Goal: Task Accomplishment & Management: Complete application form

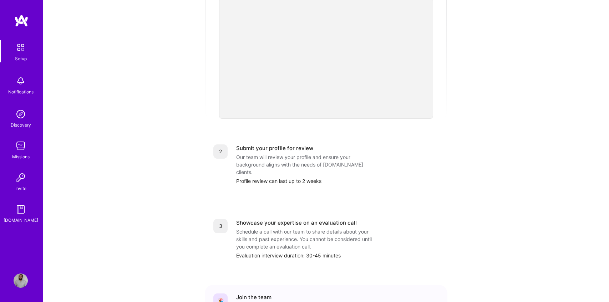
scroll to position [184, 0]
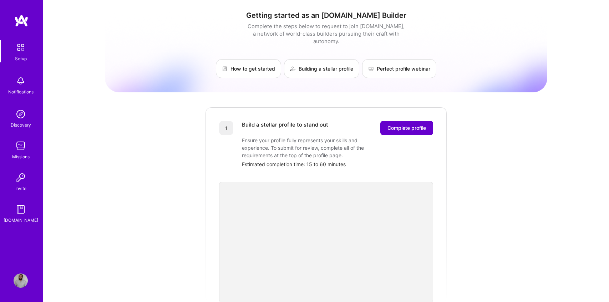
click at [393, 125] on span "Complete profile" at bounding box center [407, 128] width 39 height 7
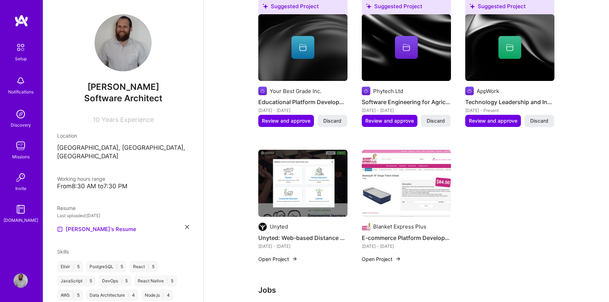
scroll to position [232, 0]
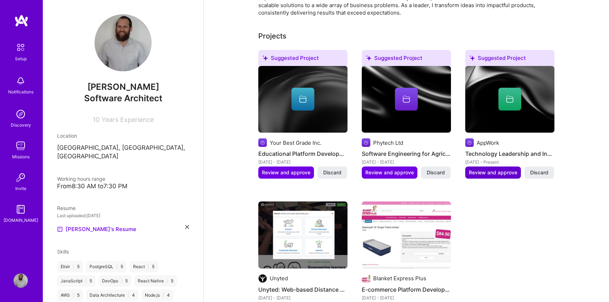
click at [486, 169] on span "Review and approve" at bounding box center [493, 172] width 49 height 7
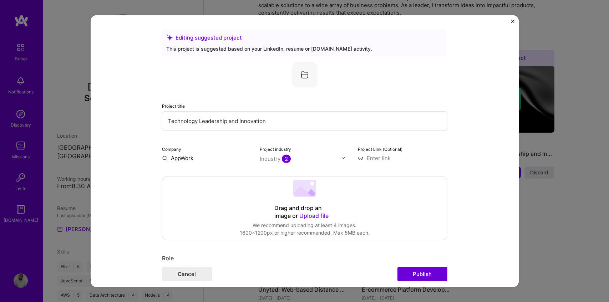
click at [304, 79] on img at bounding box center [305, 75] width 26 height 26
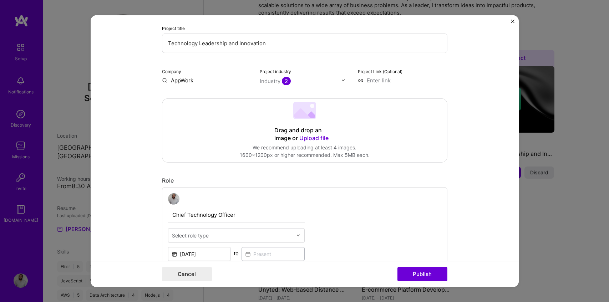
scroll to position [78, 0]
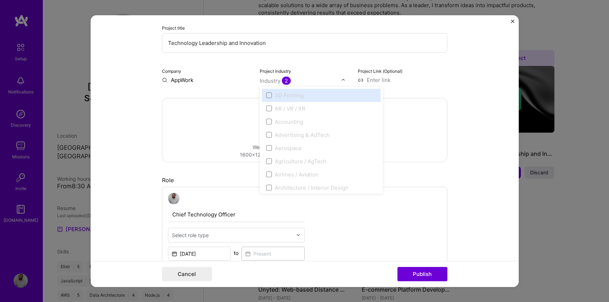
click at [278, 81] on div "Industry 2" at bounding box center [275, 80] width 31 height 7
click at [287, 148] on div "PropTech" at bounding box center [287, 148] width 24 height 7
click at [269, 149] on span at bounding box center [269, 149] width 6 height 6
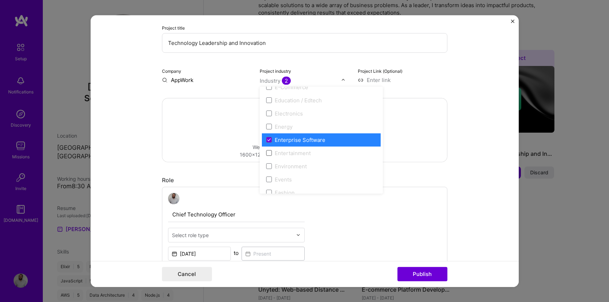
scroll to position [641, 0]
click at [269, 140] on span at bounding box center [269, 141] width 6 height 6
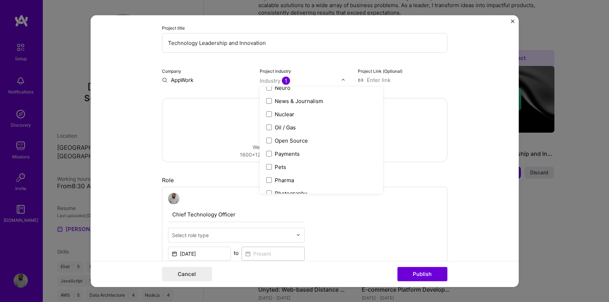
scroll to position [1288, 0]
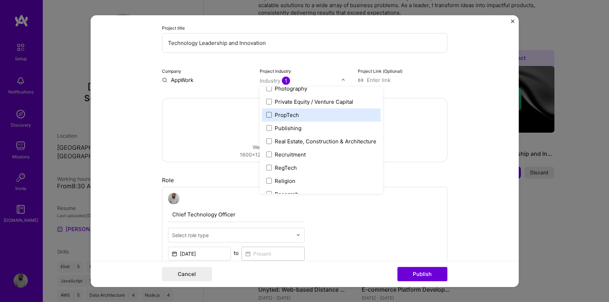
click at [271, 115] on span at bounding box center [269, 115] width 6 height 6
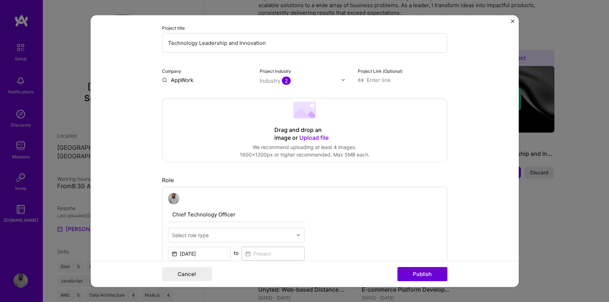
click at [234, 75] on div "Company AppWork" at bounding box center [207, 75] width 90 height 17
click at [382, 82] on input at bounding box center [403, 79] width 90 height 7
paste input "https://appworkco.com/"
type input "https://appworkco.com/"
click at [445, 74] on div "Project Link (Optional) https://appworkco.com/" at bounding box center [403, 75] width 90 height 17
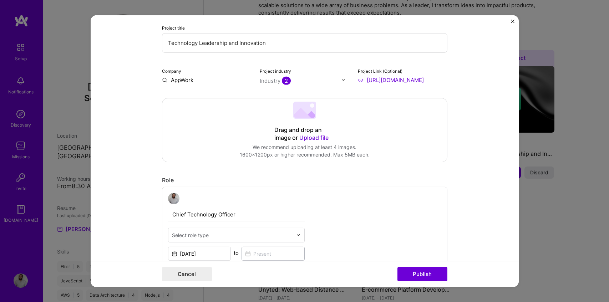
click at [179, 82] on input "AppWork" at bounding box center [207, 79] width 90 height 7
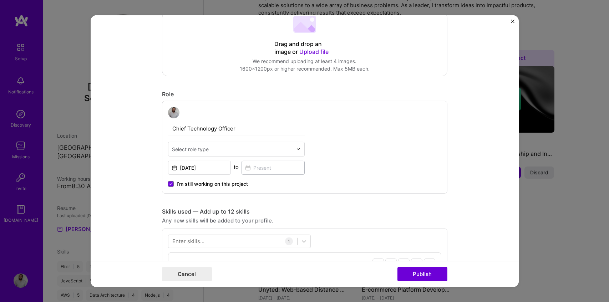
scroll to position [180, 0]
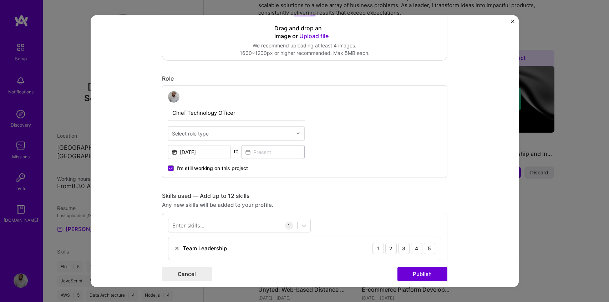
click at [205, 111] on input "Chief Technology Officer" at bounding box center [236, 112] width 137 height 15
type input "Head of Platform Engineering"
click at [212, 130] on input "text" at bounding box center [232, 133] width 121 height 7
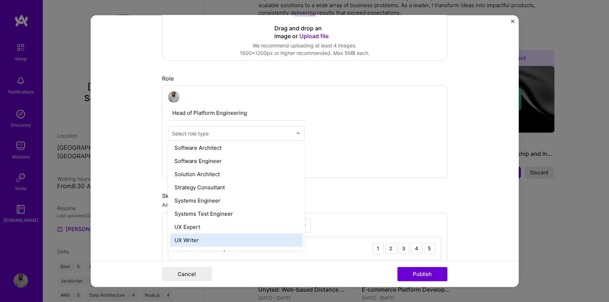
scroll to position [782, 0]
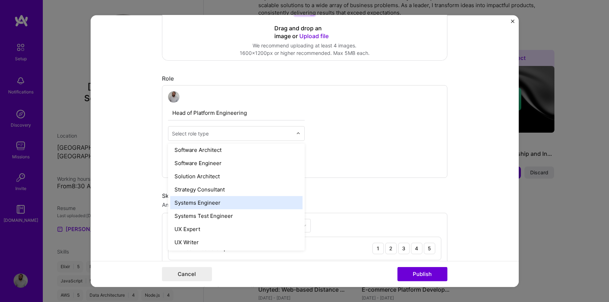
click at [230, 196] on div "Systems Engineer" at bounding box center [236, 202] width 132 height 13
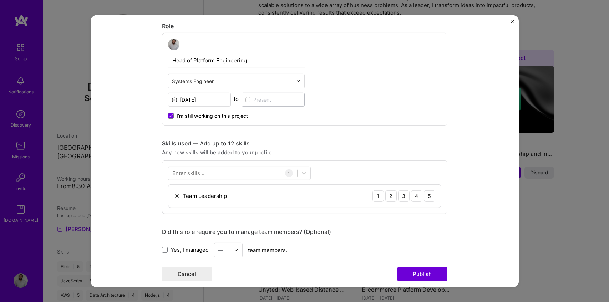
scroll to position [235, 0]
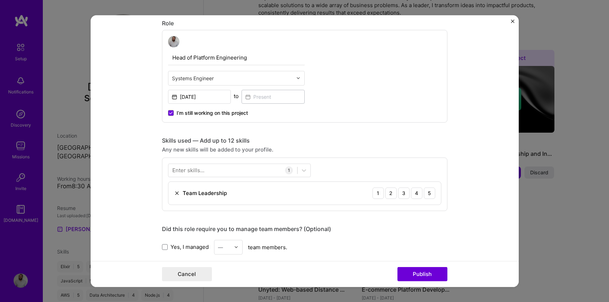
click at [203, 172] on div "Enter skills..." at bounding box center [188, 170] width 32 height 7
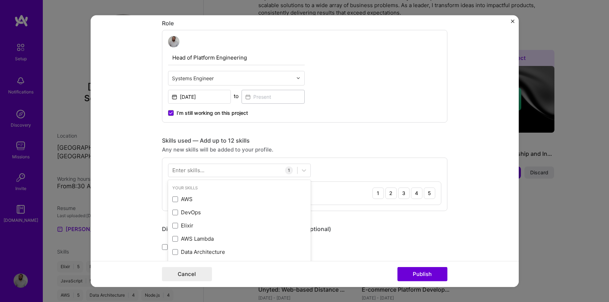
click at [137, 169] on form "Editing suggested project This project is suggested based on your LinkedIn, res…" at bounding box center [305, 151] width 428 height 272
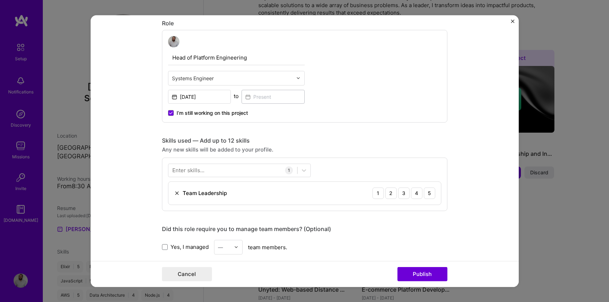
click at [202, 171] on div "Enter skills..." at bounding box center [188, 170] width 32 height 7
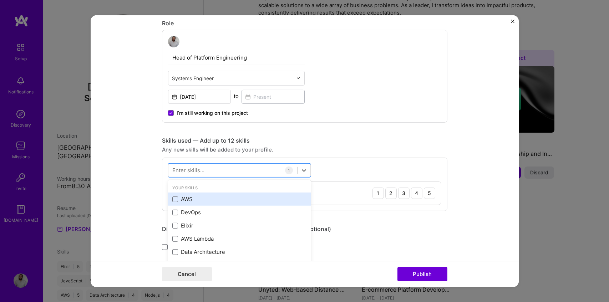
click at [187, 197] on div "AWS" at bounding box center [239, 199] width 134 height 7
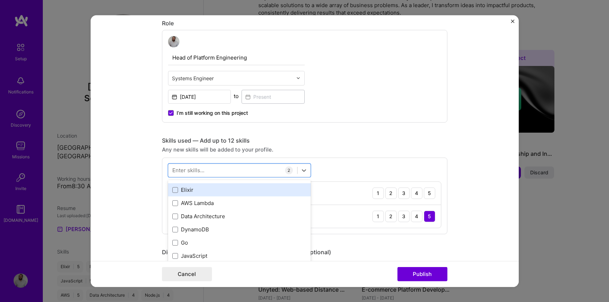
click at [187, 193] on div "Elixir" at bounding box center [239, 189] width 134 height 7
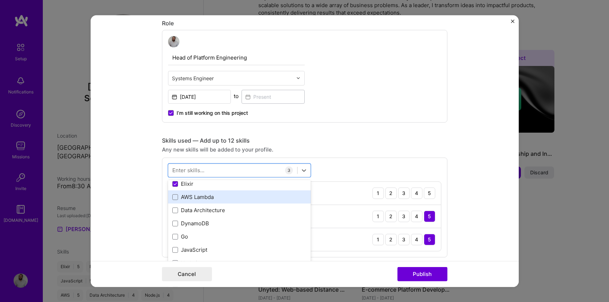
click at [187, 194] on div "AWS Lambda" at bounding box center [239, 197] width 134 height 7
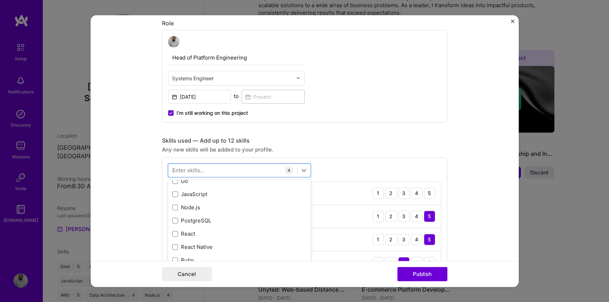
scroll to position [98, 0]
click at [192, 195] on div "JavaScript" at bounding box center [239, 193] width 134 height 7
click at [193, 216] on div "PostgreSQL" at bounding box center [239, 220] width 143 height 13
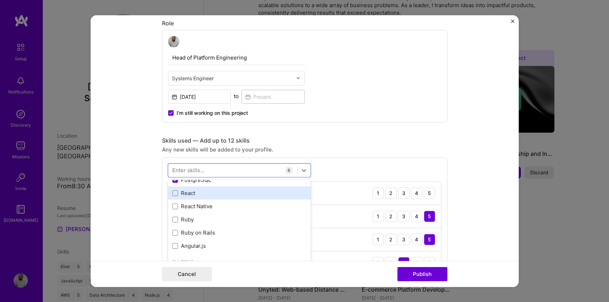
click at [189, 194] on div "React" at bounding box center [239, 193] width 134 height 7
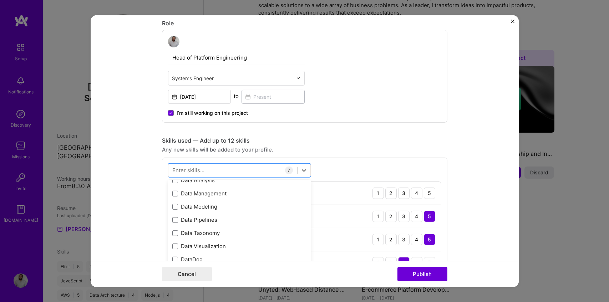
scroll to position [1314, 0]
click at [188, 204] on div "Data Modeling" at bounding box center [239, 207] width 143 height 13
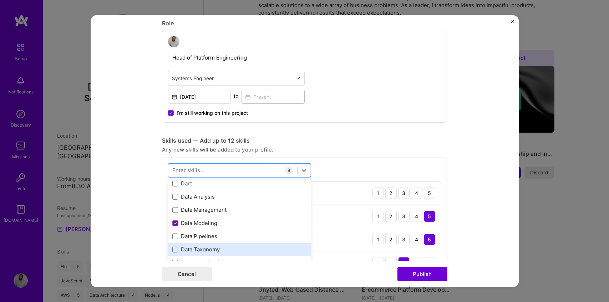
scroll to position [1292, 0]
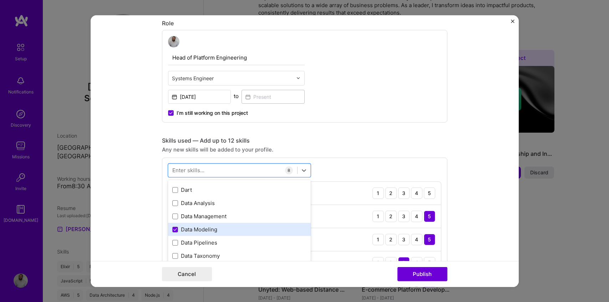
click at [186, 229] on div "Data Modeling" at bounding box center [239, 229] width 134 height 7
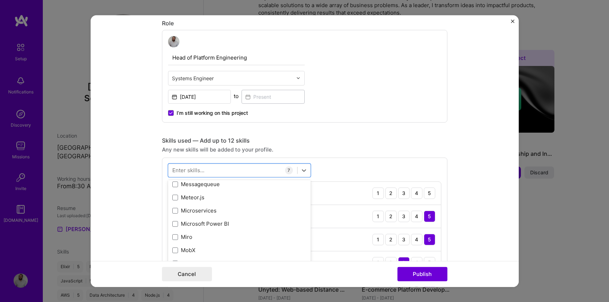
scroll to position [2790, 0]
click at [185, 217] on div "Microservices" at bounding box center [239, 211] width 143 height 13
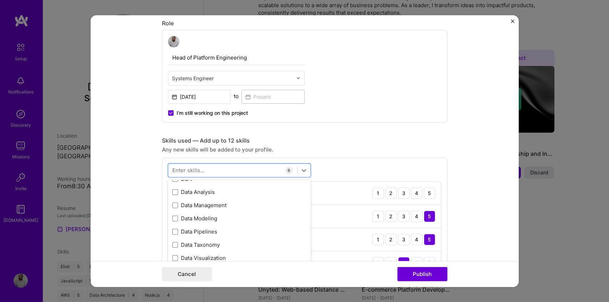
scroll to position [1302, 0]
click at [192, 225] on div "Data Modeling" at bounding box center [239, 219] width 143 height 13
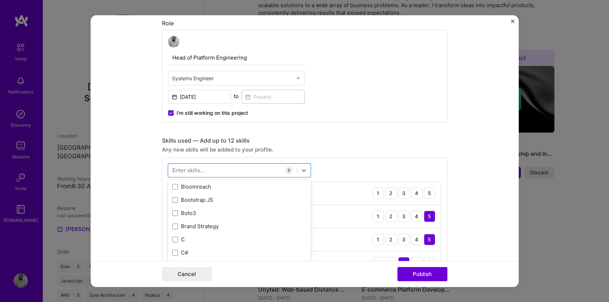
scroll to position [948, 0]
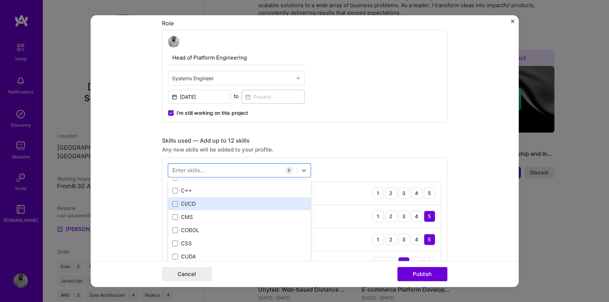
click at [193, 205] on div "CI/CD" at bounding box center [239, 203] width 134 height 7
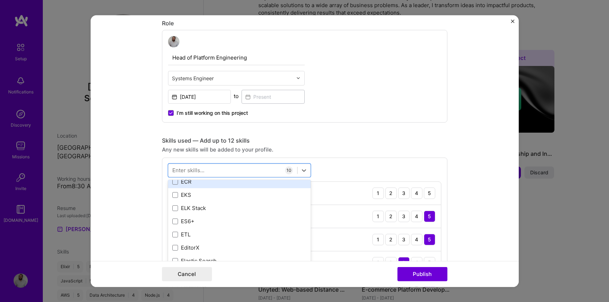
scroll to position [1578, 0]
click at [127, 224] on form "Editing suggested project This project is suggested based on your LinkedIn, res…" at bounding box center [305, 151] width 428 height 272
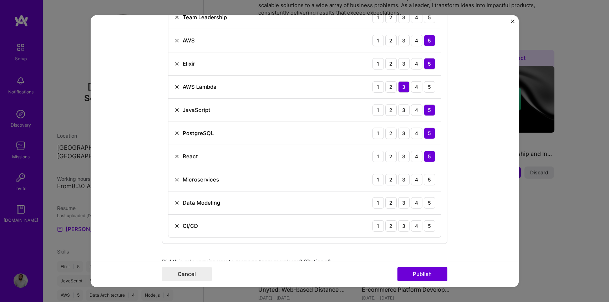
scroll to position [410, 0]
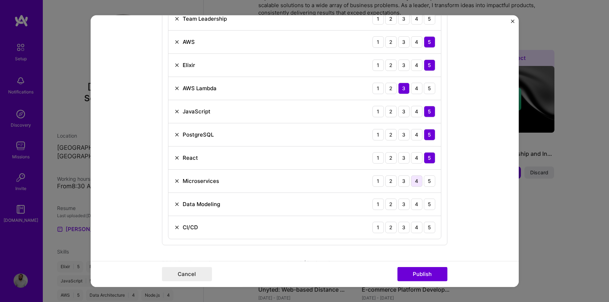
click at [422, 180] on div "4" at bounding box center [416, 180] width 11 height 11
click at [432, 209] on div "5" at bounding box center [429, 204] width 11 height 11
click at [427, 227] on div "5" at bounding box center [429, 227] width 11 height 11
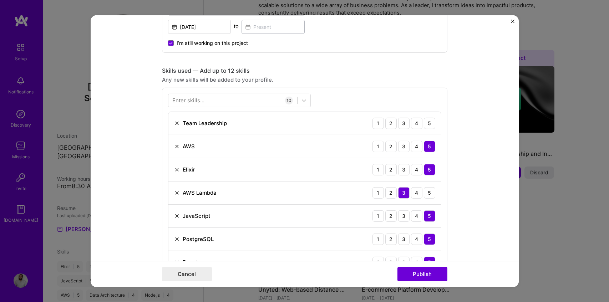
scroll to position [303, 0]
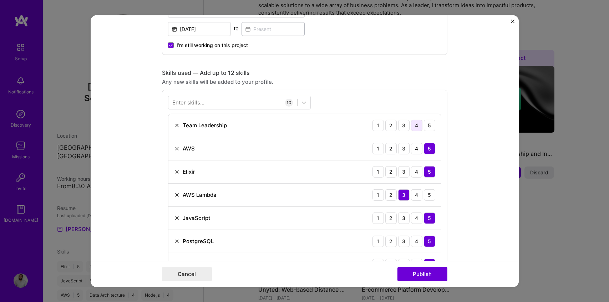
click at [422, 127] on div "4" at bounding box center [416, 125] width 11 height 11
click at [426, 128] on div "5" at bounding box center [429, 125] width 11 height 11
click at [262, 107] on div at bounding box center [233, 103] width 129 height 12
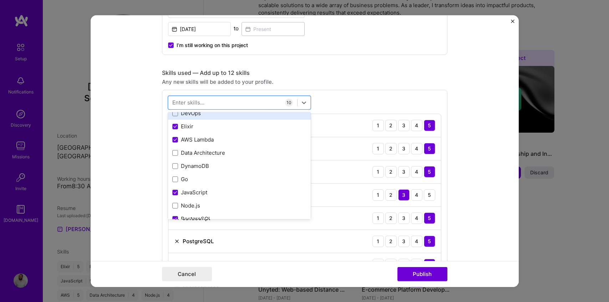
scroll to position [37, 0]
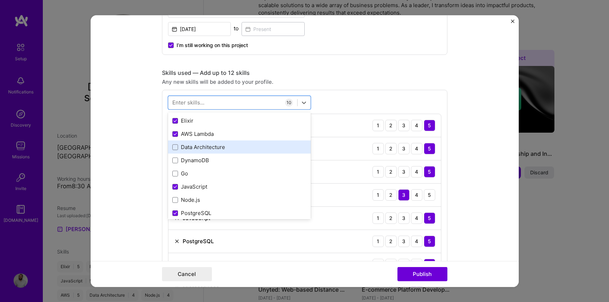
click at [254, 151] on div "Data Architecture" at bounding box center [239, 147] width 134 height 7
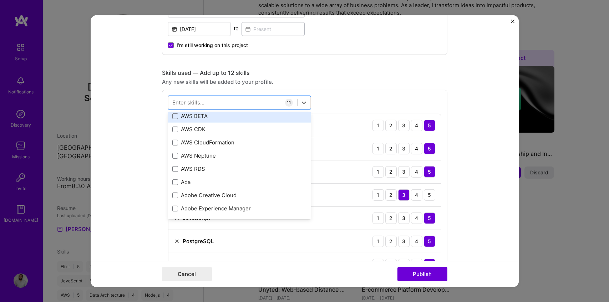
scroll to position [348, 0]
click at [269, 166] on div "AWS RDS" at bounding box center [239, 167] width 134 height 7
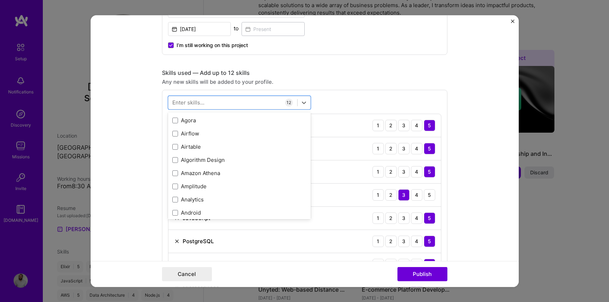
scroll to position [475, 0]
click at [343, 74] on div "Skills used — Add up to 12 skills" at bounding box center [305, 72] width 286 height 7
click at [259, 100] on div at bounding box center [233, 103] width 129 height 12
click at [306, 74] on div "Skills used — Add up to 12 skills" at bounding box center [305, 72] width 286 height 7
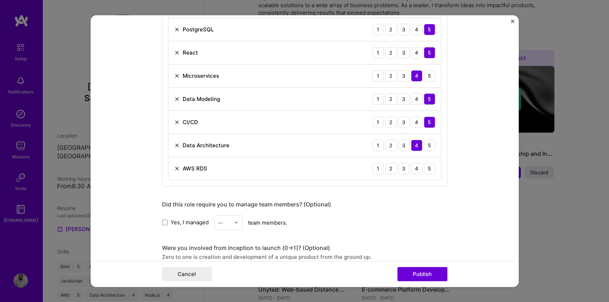
scroll to position [515, 0]
click at [431, 170] on div "5" at bounding box center [429, 168] width 11 height 11
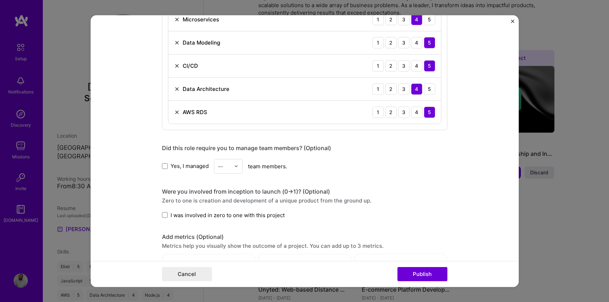
scroll to position [570, 0]
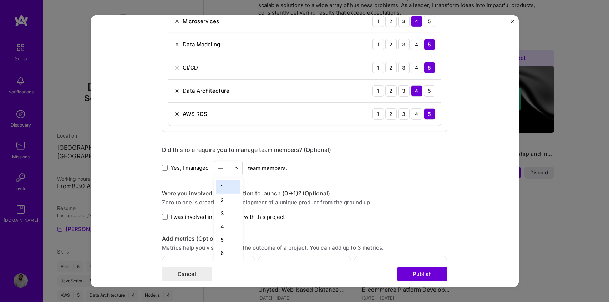
click at [224, 167] on input "text" at bounding box center [224, 167] width 12 height 7
click at [235, 222] on div "9" at bounding box center [228, 226] width 24 height 13
click at [230, 217] on span "I was involved in zero to one with this project" at bounding box center [228, 216] width 114 height 7
click at [0, 0] on input "I was involved in zero to one with this project" at bounding box center [0, 0] width 0 height 0
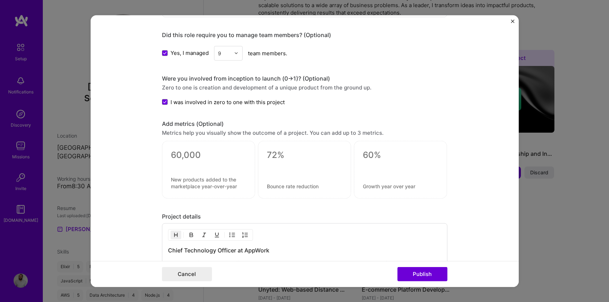
scroll to position [685, 0]
click at [370, 157] on textarea at bounding box center [400, 155] width 75 height 11
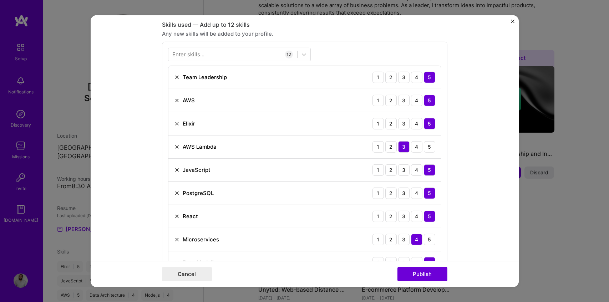
scroll to position [115, 0]
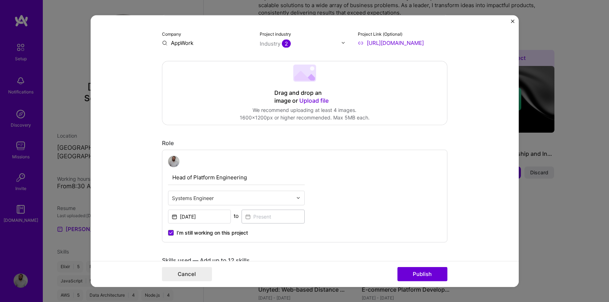
click at [187, 179] on input "Head of Platform Engineering" at bounding box center [236, 177] width 137 height 15
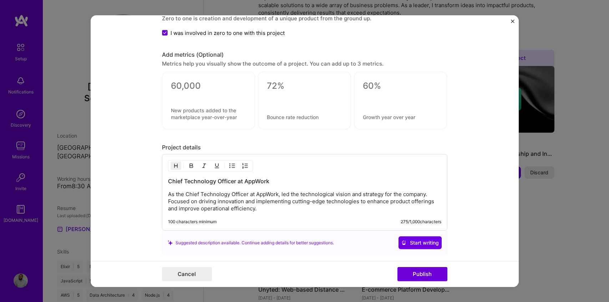
scroll to position [760, 0]
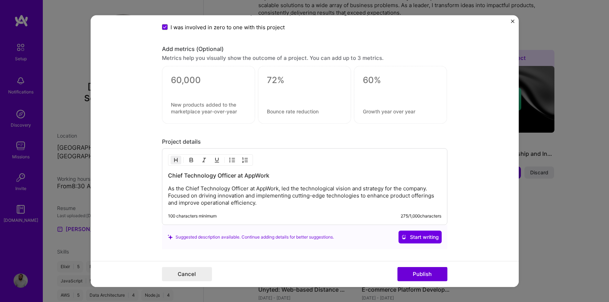
click at [176, 178] on h3 "Chief Technology Officer at AppWork" at bounding box center [305, 176] width 274 height 8
drag, startPoint x: 176, startPoint y: 178, endPoint x: 220, endPoint y: 178, distance: 44.6
click at [220, 178] on h3 "Chief Technology Officer at AppWork" at bounding box center [305, 176] width 274 height 8
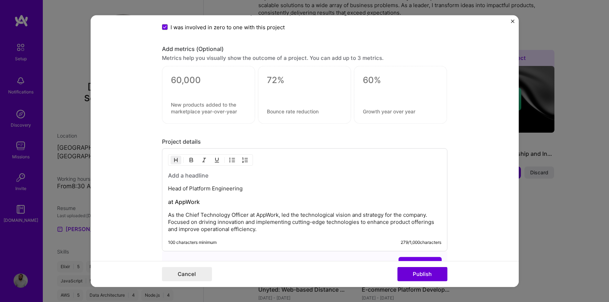
click at [206, 190] on p "Head of Platform Engineering" at bounding box center [305, 188] width 274 height 7
click at [186, 197] on div "Head of Platform Engineering at AppWork As the Chief Technology Officer at AppW…" at bounding box center [305, 202] width 274 height 61
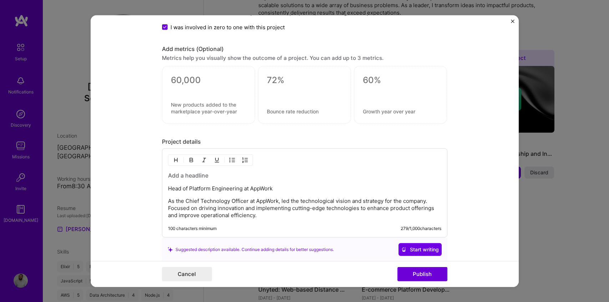
click at [190, 201] on p "As the Chief Technology Officer at AppWork, led the technological vision and st…" at bounding box center [305, 208] width 274 height 21
drag, startPoint x: 190, startPoint y: 201, endPoint x: 239, endPoint y: 200, distance: 48.9
click at [239, 200] on p "As the Chief Technology Officer at AppWork, led the technological vision and st…" at bounding box center [305, 208] width 274 height 21
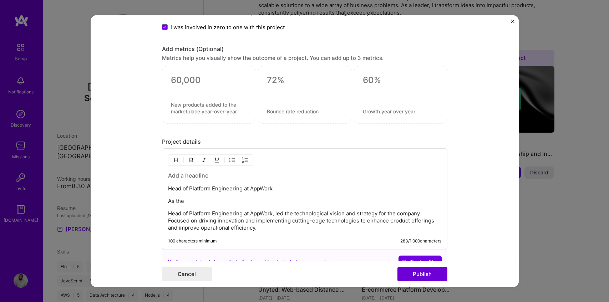
click at [168, 215] on p "Head of Platform Engineering at AppWork, led the technological vision and strat…" at bounding box center [305, 220] width 274 height 21
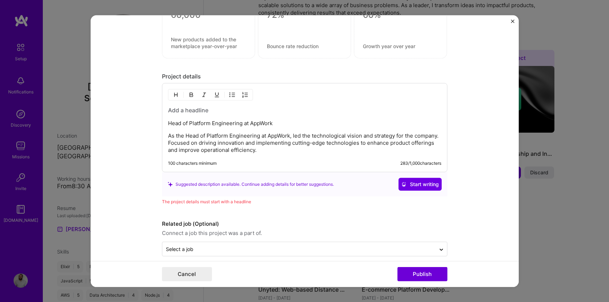
scroll to position [834, 0]
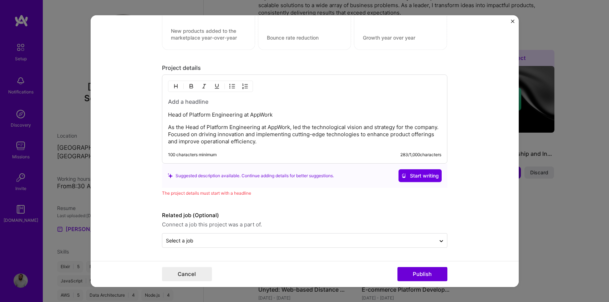
click at [266, 232] on div "Related job (Optional) Connect a job this project was a part of. Select a job" at bounding box center [305, 229] width 286 height 37
click at [264, 237] on input "text" at bounding box center [299, 240] width 266 height 7
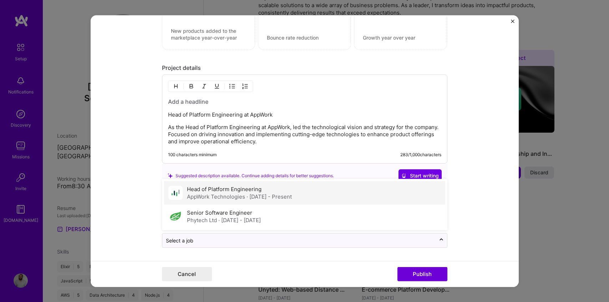
click at [249, 187] on label "Head of Platform Engineering" at bounding box center [224, 189] width 75 height 7
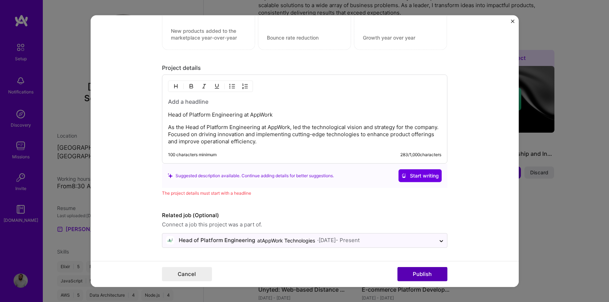
click at [403, 272] on button "Publish" at bounding box center [423, 274] width 50 height 14
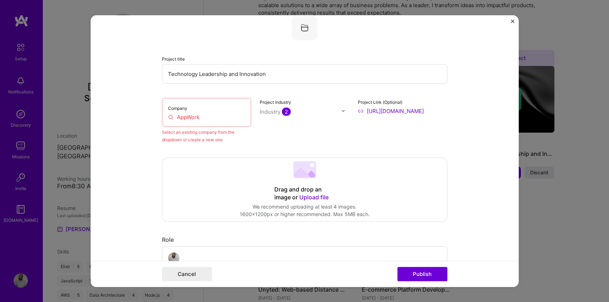
scroll to position [47, 0]
click at [231, 116] on input "AppWork" at bounding box center [206, 117] width 77 height 7
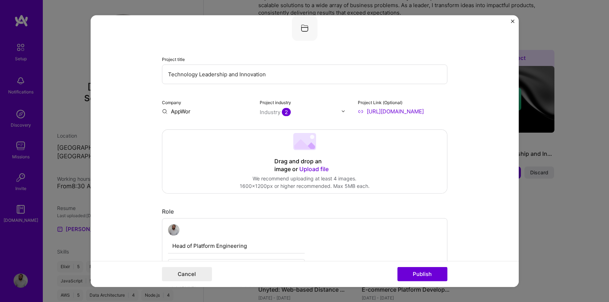
type input "AppWork"
click at [207, 125] on div "AppWork appworkco.com" at bounding box center [201, 128] width 35 height 13
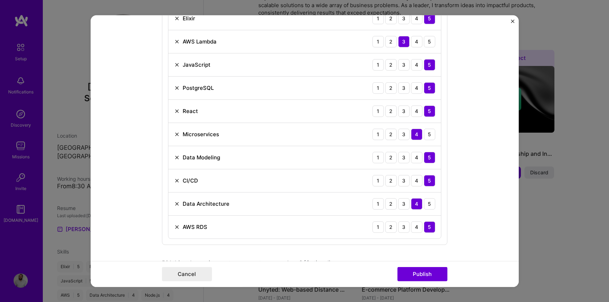
scroll to position [589, 0]
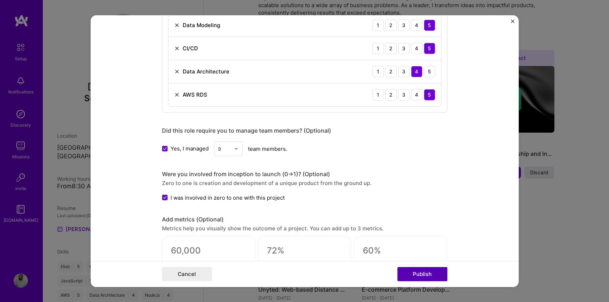
click at [406, 274] on button "Publish" at bounding box center [423, 274] width 50 height 14
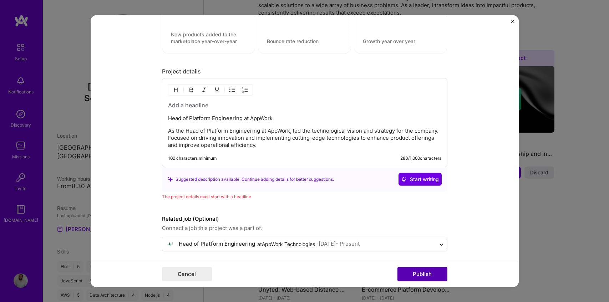
scroll to position [834, 0]
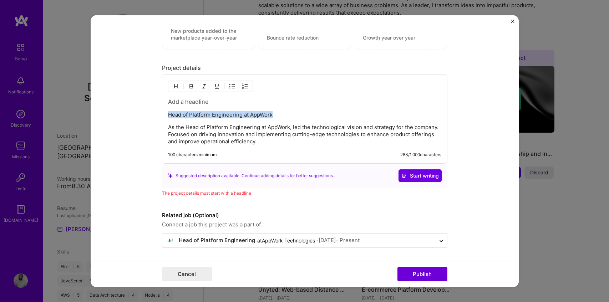
drag, startPoint x: 274, startPoint y: 114, endPoint x: 145, endPoint y: 114, distance: 128.9
click at [145, 114] on form "Editing suggested project This project is suggested based on your LinkedIn, res…" at bounding box center [305, 151] width 428 height 272
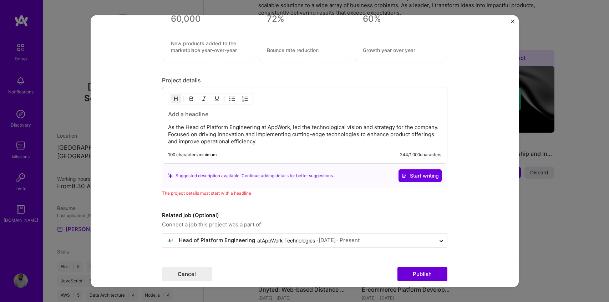
scroll to position [822, 0]
click at [186, 115] on h3 at bounding box center [305, 114] width 274 height 8
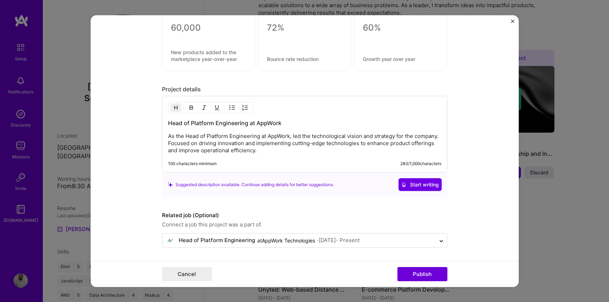
scroll to position [813, 0]
click at [406, 269] on button "Publish" at bounding box center [423, 274] width 50 height 14
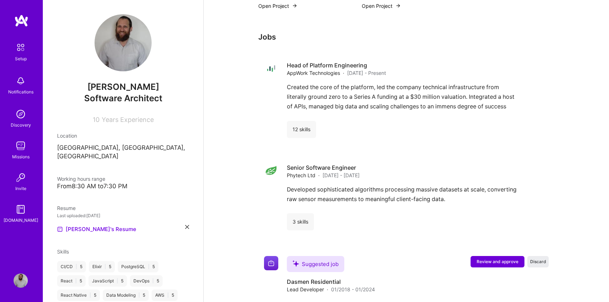
scroll to position [549, 0]
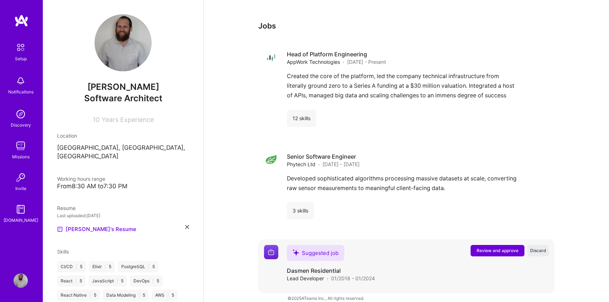
click at [482, 245] on button "Review and approve" at bounding box center [498, 250] width 54 height 11
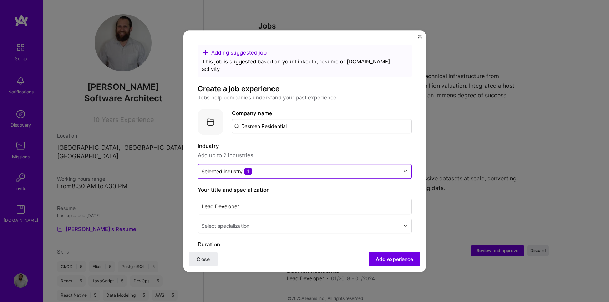
click at [294, 168] on div at bounding box center [301, 171] width 198 height 9
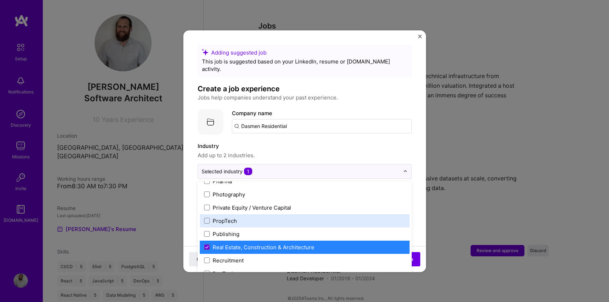
scroll to position [1277, 0]
click at [272, 215] on div "PropTech" at bounding box center [305, 221] width 210 height 13
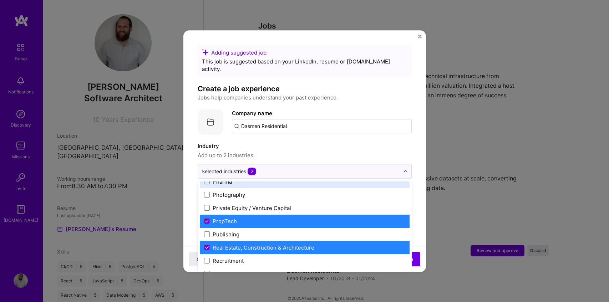
click at [317, 151] on span "Add up to 2 industries." at bounding box center [305, 155] width 214 height 9
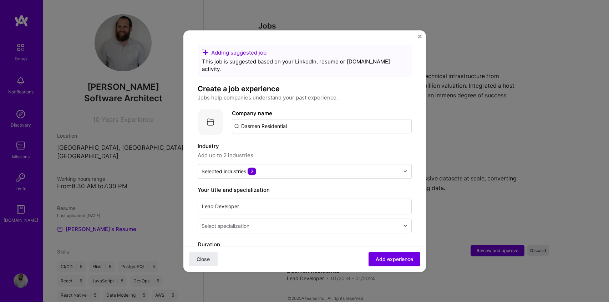
click at [271, 222] on input "text" at bounding box center [302, 225] width 200 height 7
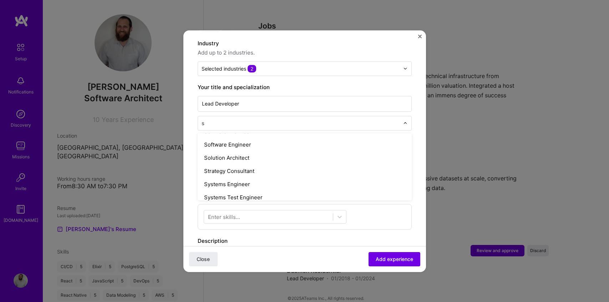
scroll to position [0, 0]
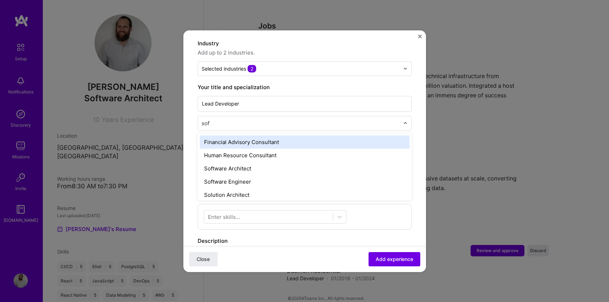
type input "soft"
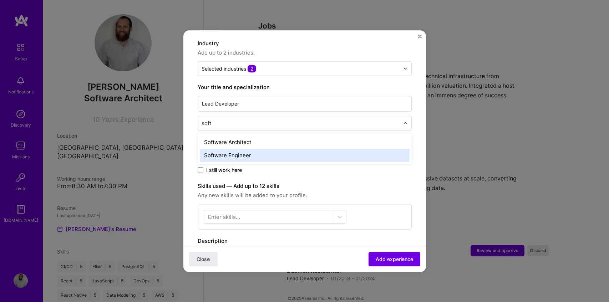
click at [255, 149] on div "Software Engineer" at bounding box center [305, 155] width 210 height 13
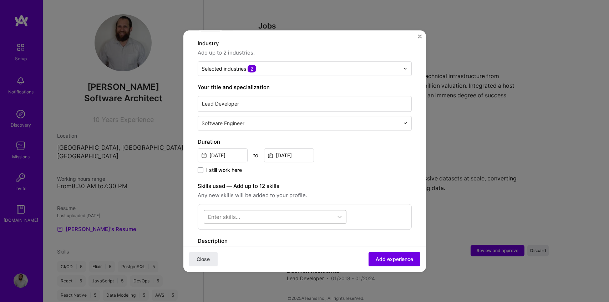
click at [302, 211] on div at bounding box center [268, 217] width 129 height 12
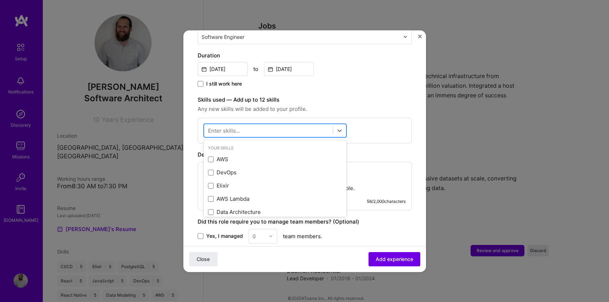
scroll to position [193, 0]
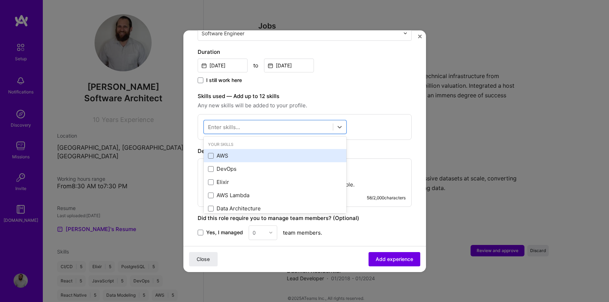
click at [234, 152] on div "AWS" at bounding box center [275, 155] width 134 height 7
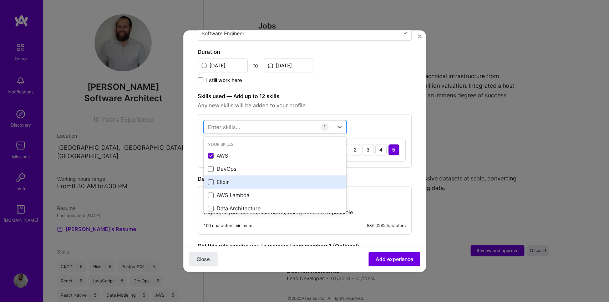
click at [230, 179] on div "Elixir" at bounding box center [275, 182] width 134 height 7
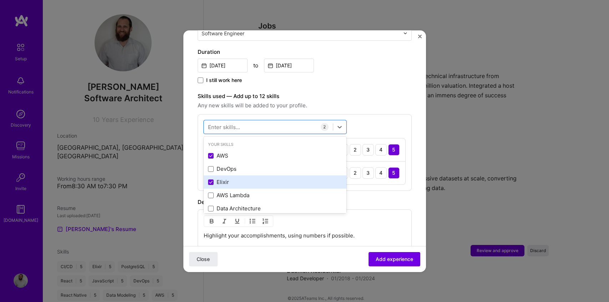
click at [231, 181] on div "Elixir" at bounding box center [275, 182] width 143 height 13
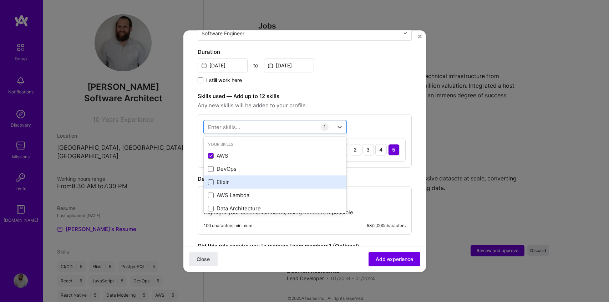
click at [231, 179] on div "Elixir" at bounding box center [275, 182] width 134 height 7
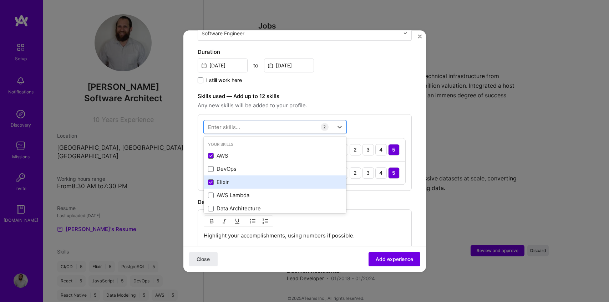
click at [231, 180] on div "Elixir" at bounding box center [275, 182] width 143 height 13
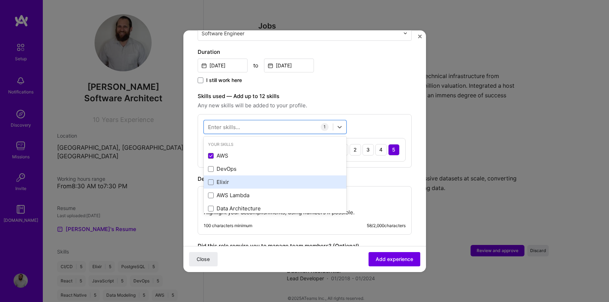
click at [230, 179] on div "Elixir" at bounding box center [275, 182] width 134 height 7
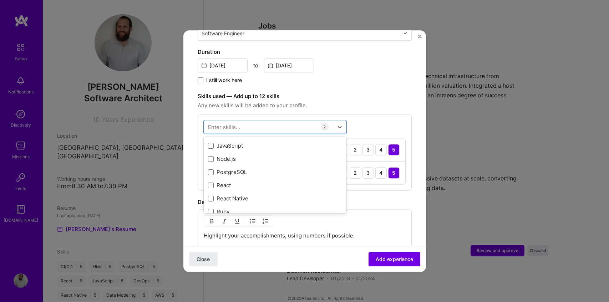
scroll to position [104, 0]
click at [234, 141] on div "JavaScript" at bounding box center [275, 144] width 134 height 7
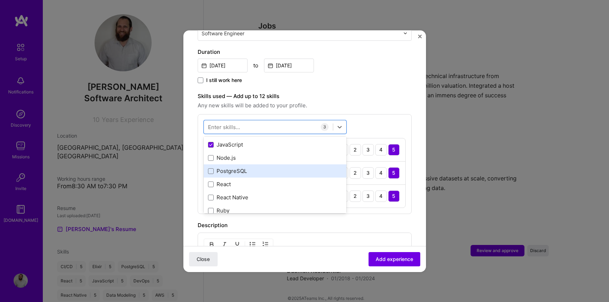
click at [236, 168] on div "PostgreSQL" at bounding box center [275, 171] width 134 height 7
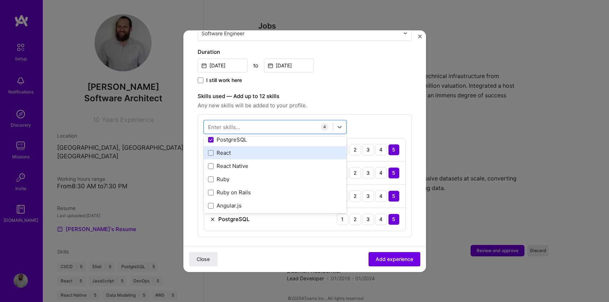
click at [232, 150] on div "React" at bounding box center [275, 153] width 143 height 13
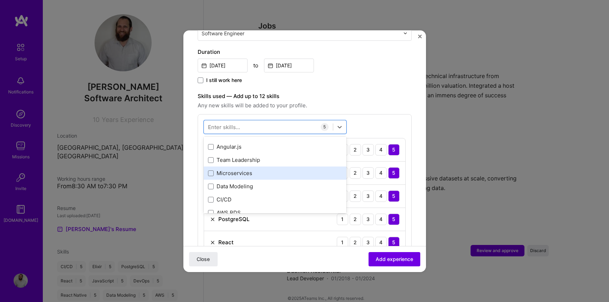
scroll to position [219, 0]
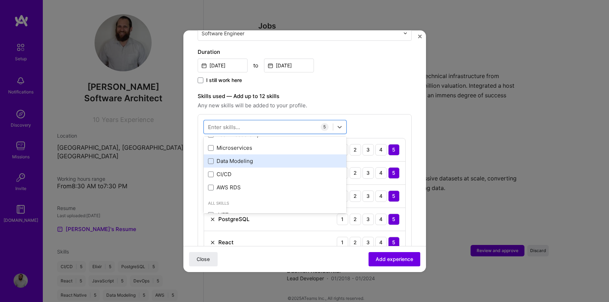
click at [231, 158] on div "Data Modeling" at bounding box center [275, 161] width 134 height 7
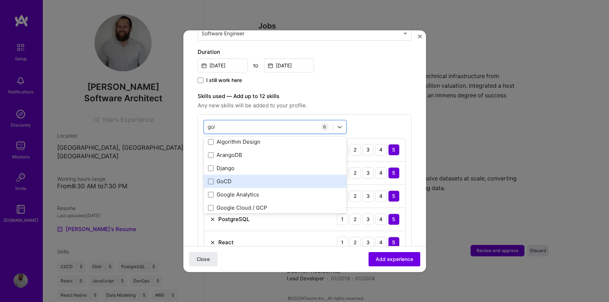
scroll to position [0, 0]
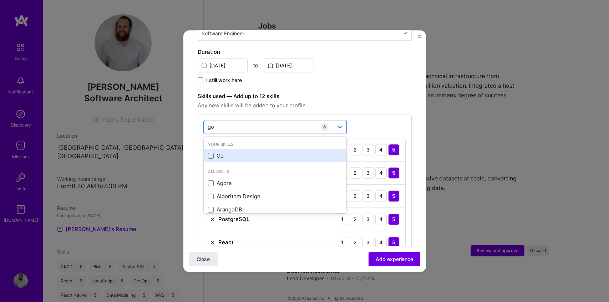
click at [217, 152] on div "Go" at bounding box center [275, 155] width 134 height 7
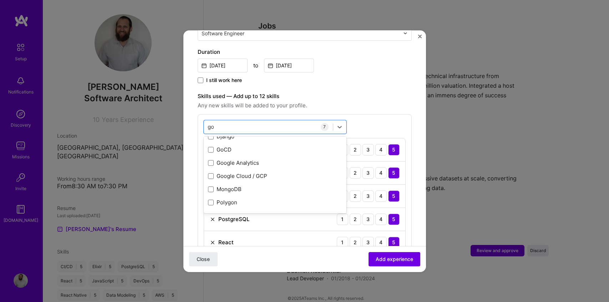
type input "g"
click at [311, 77] on div "I still work here" at bounding box center [305, 81] width 214 height 8
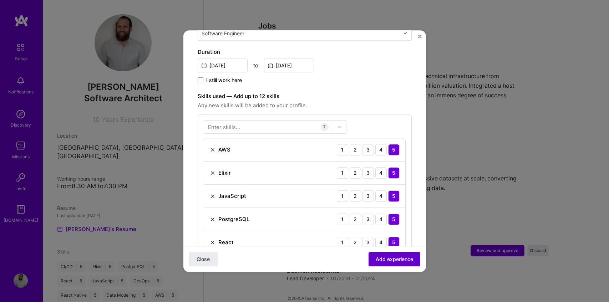
click at [392, 260] on span "Add experience" at bounding box center [394, 259] width 37 height 7
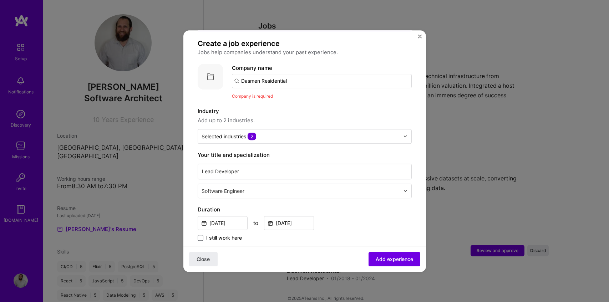
scroll to position [30, 0]
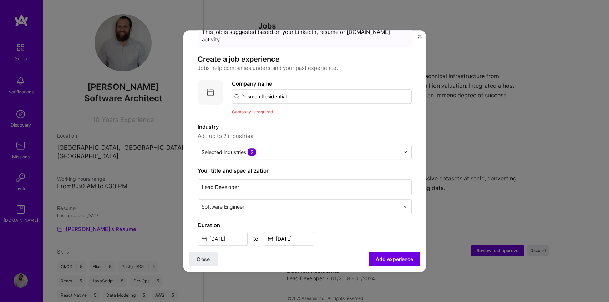
click at [280, 90] on input "Dasmen Residential" at bounding box center [322, 97] width 180 height 14
paste input "Dasmen Residential"
type input "Dasmen Residential"
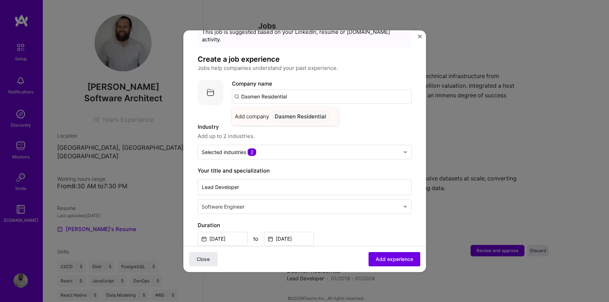
click at [289, 112] on div "Dasmen Residential" at bounding box center [300, 116] width 57 height 12
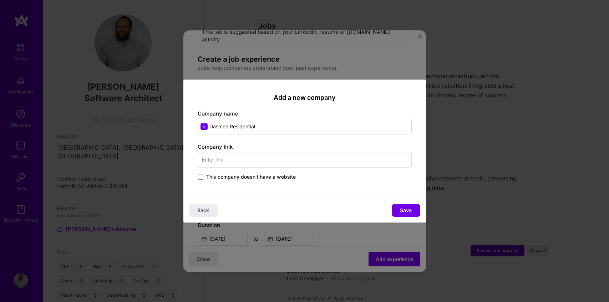
click at [254, 176] on span "This company doesn't have a website" at bounding box center [251, 177] width 90 height 7
click at [0, 0] on input "This company doesn't have a website" at bounding box center [0, 0] width 0 height 0
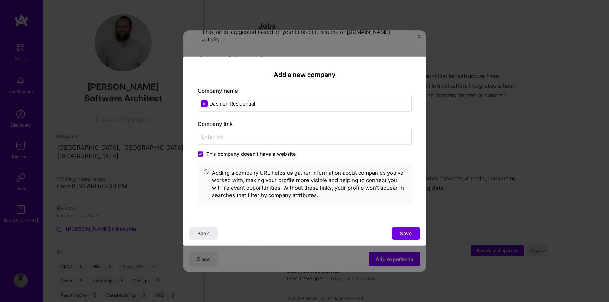
click at [207, 156] on span "This company doesn't have a website" at bounding box center [251, 154] width 90 height 7
click at [0, 0] on input "This company doesn't have a website" at bounding box center [0, 0] width 0 height 0
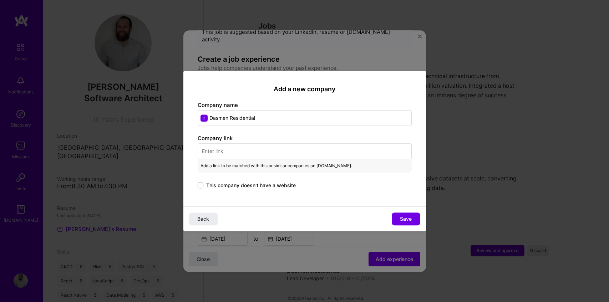
click at [217, 150] on input "text" at bounding box center [305, 152] width 214 height 16
paste input "https://dasmenresidential.com/"
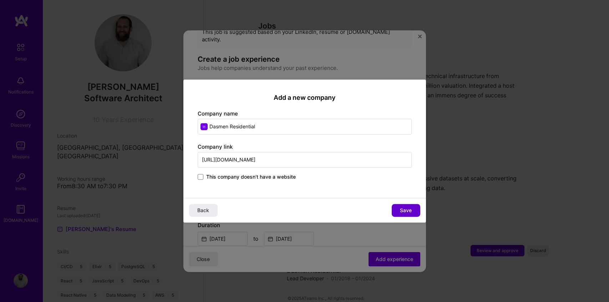
type input "https://dasmenresidential.com/"
click at [403, 213] on span "Save" at bounding box center [406, 210] width 12 height 7
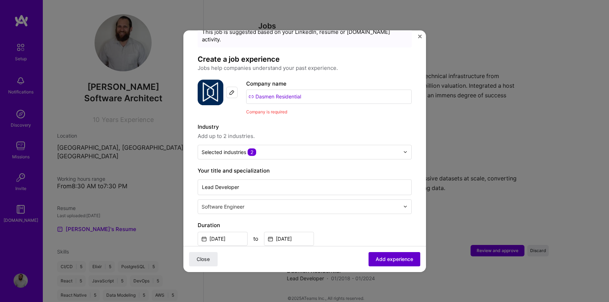
click at [377, 258] on span "Add experience" at bounding box center [394, 259] width 37 height 7
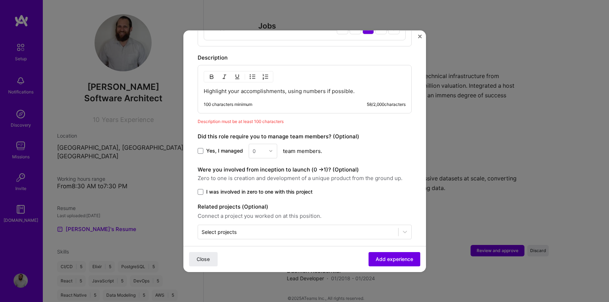
scroll to position [0, 0]
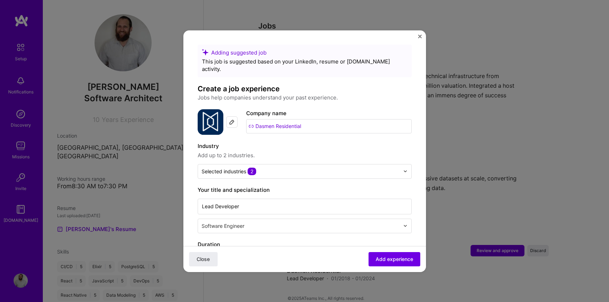
click at [314, 120] on input "Dasmen Residential" at bounding box center [329, 126] width 166 height 14
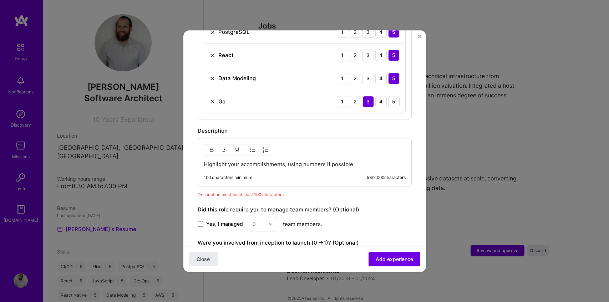
scroll to position [380, 0]
click at [322, 162] on p "Highlight your accomplishments, using numbers if possible." at bounding box center [305, 165] width 202 height 7
click at [308, 162] on p "Highlight your accomplishments, using numbers if possible." at bounding box center [305, 165] width 202 height 7
click at [290, 162] on p "Highlight your accomplishments, using numbers if possible." at bounding box center [305, 165] width 202 height 7
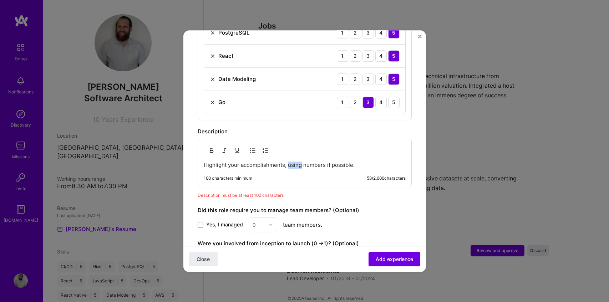
click at [290, 162] on p "Highlight your accomplishments, using numbers if possible." at bounding box center [305, 165] width 202 height 7
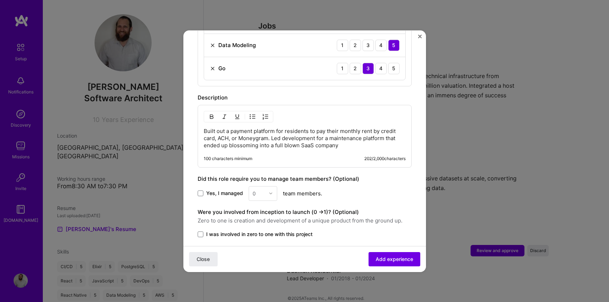
scroll to position [418, 0]
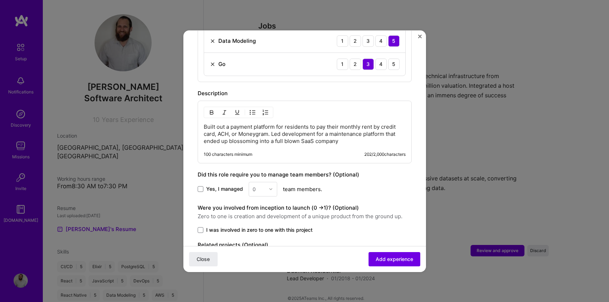
click at [230, 186] on span "Yes, I managed" at bounding box center [224, 189] width 37 height 7
click at [0, 0] on input "Yes, I managed" at bounding box center [0, 0] width 0 height 0
click at [253, 186] on div "0" at bounding box center [254, 189] width 3 height 7
click at [256, 215] on div "2" at bounding box center [263, 221] width 24 height 13
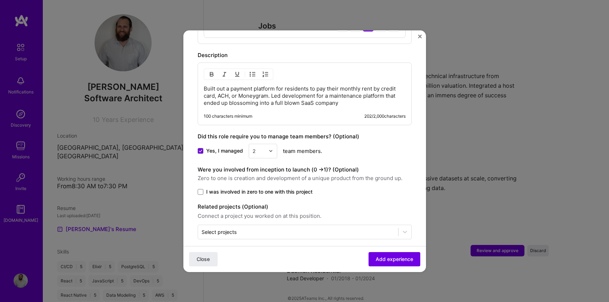
scroll to position [451, 0]
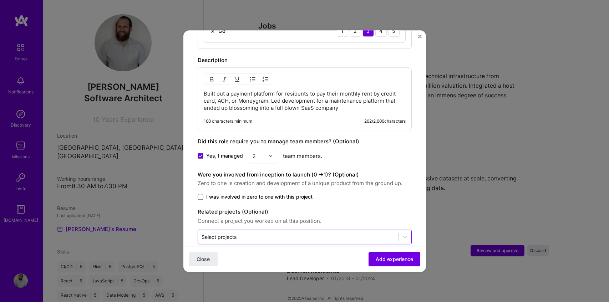
click at [254, 234] on input "text" at bounding box center [298, 237] width 193 height 7
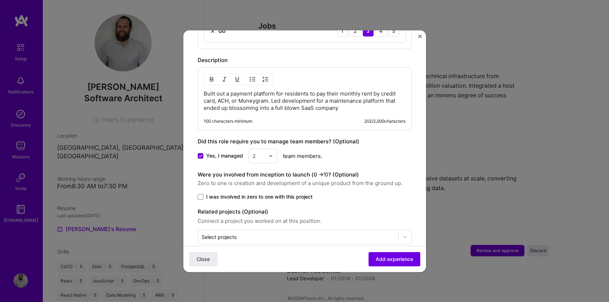
click at [205, 194] on label "I was involved in zero to one with this project" at bounding box center [305, 197] width 214 height 7
click at [0, 0] on input "I was involved in zero to one with this project" at bounding box center [0, 0] width 0 height 0
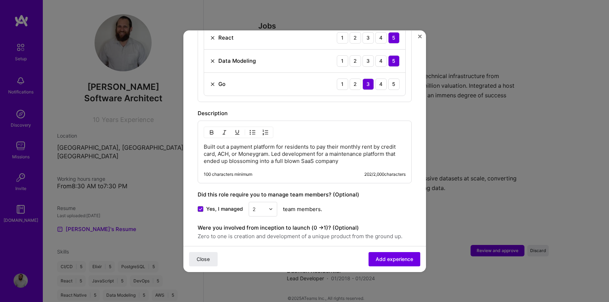
click at [346, 154] on p "Built out a payment platform for residents to pay their monthly rent by credit …" at bounding box center [305, 154] width 202 height 21
click at [242, 151] on p "Built out a payment platform for residents to pay their monthly rent by credit …" at bounding box center [305, 154] width 202 height 21
click at [395, 156] on p "Built out a payment platform for residents to pay their monthly rent by credit …" at bounding box center [305, 154] width 202 height 21
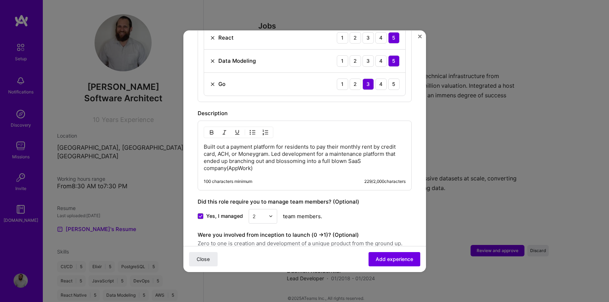
click at [350, 153] on p "Built out a payment platform for residents to pay their monthly rent by credit …" at bounding box center [305, 158] width 202 height 29
click at [385, 259] on span "Add experience" at bounding box center [394, 259] width 37 height 7
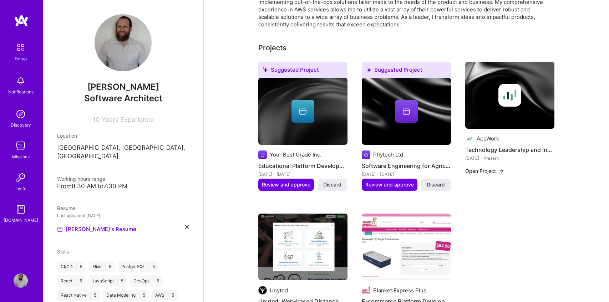
scroll to position [203, 0]
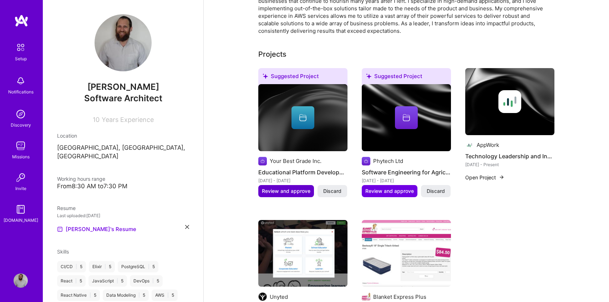
click at [282, 188] on span "Review and approve" at bounding box center [286, 191] width 49 height 7
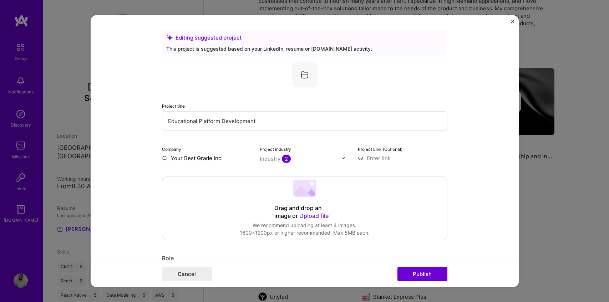
click at [298, 162] on input "text" at bounding box center [300, 158] width 81 height 7
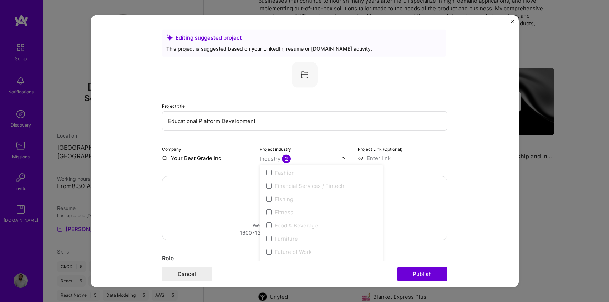
scroll to position [740, 0]
click at [320, 140] on div "Project title Educational Platform Development Company Your Best Grade Inc. Pro…" at bounding box center [305, 112] width 286 height 100
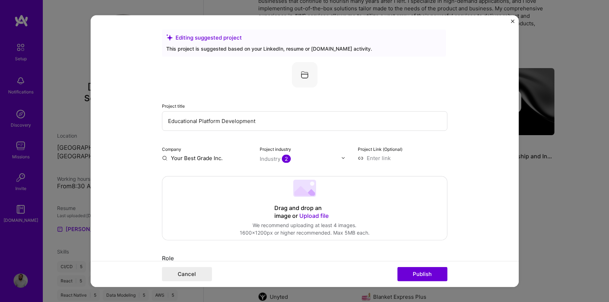
click at [369, 159] on input at bounding box center [403, 157] width 90 height 7
paste input "https://yourbestgrade.com/"
type input "https://yourbestgrade.com/"
click at [453, 156] on form "Editing suggested project This project is suggested based on your LinkedIn, res…" at bounding box center [305, 151] width 428 height 272
click at [205, 115] on input "Educational Platform Development" at bounding box center [305, 121] width 286 height 20
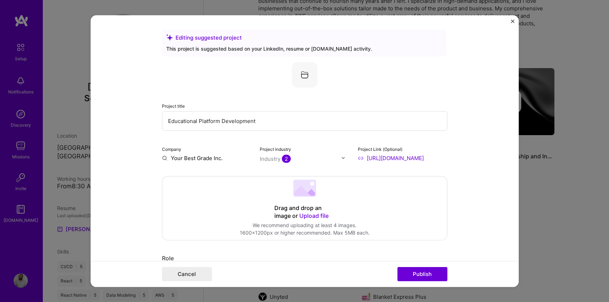
click at [199, 120] on input "Educational Platform Development" at bounding box center [305, 121] width 286 height 20
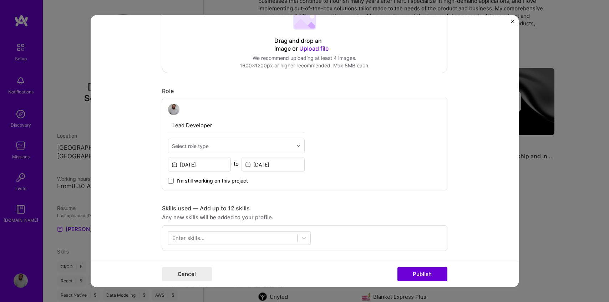
scroll to position [168, 0]
type input "Lead Developer at YourBestGrade.com"
click at [218, 147] on input "text" at bounding box center [232, 144] width 121 height 7
type input "l"
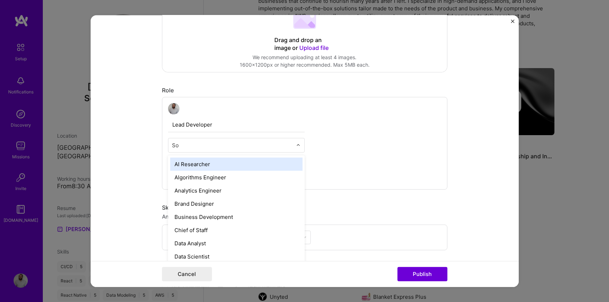
type input "Sof"
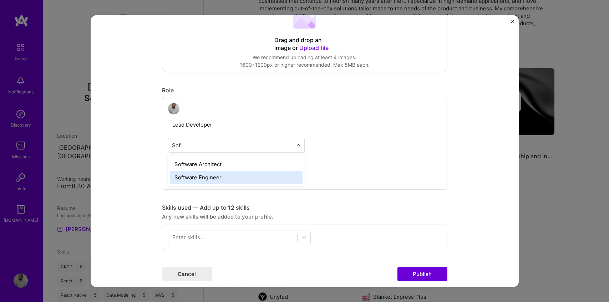
click at [221, 175] on div "Software Engineer" at bounding box center [236, 177] width 132 height 13
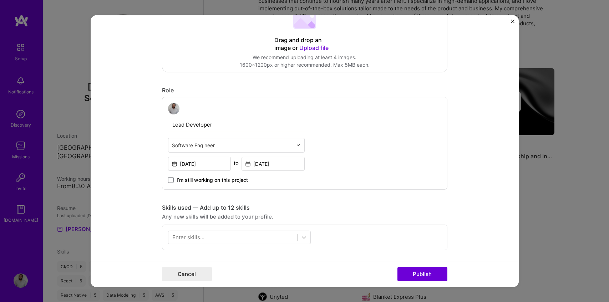
scroll to position [238, 0]
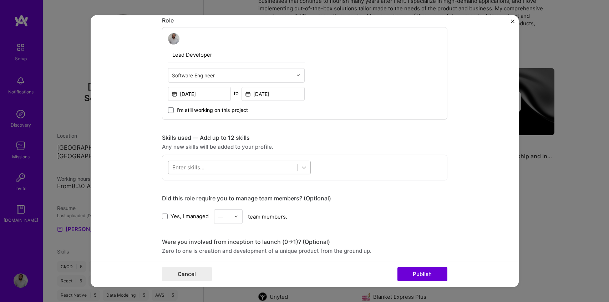
click at [221, 170] on div at bounding box center [233, 168] width 129 height 12
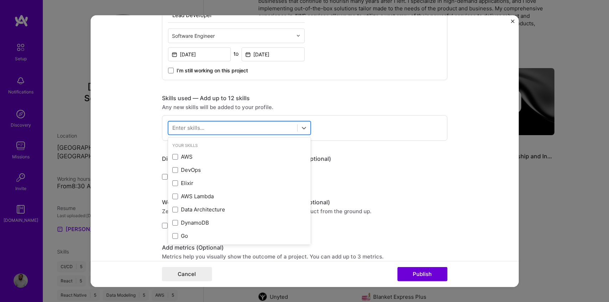
scroll to position [280, 0]
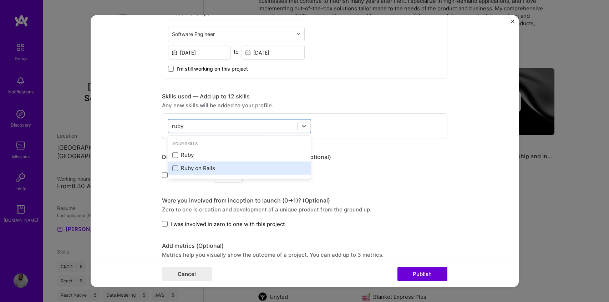
click at [215, 165] on div "Ruby on Rails" at bounding box center [239, 168] width 134 height 7
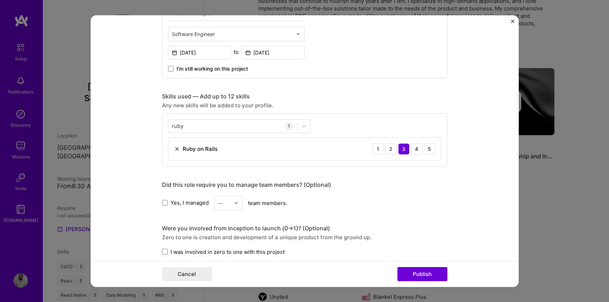
click at [133, 126] on form "Editing suggested project This project is suggested based on your LinkedIn, res…" at bounding box center [305, 151] width 428 height 272
click at [196, 125] on div "ruby ruby" at bounding box center [233, 126] width 129 height 12
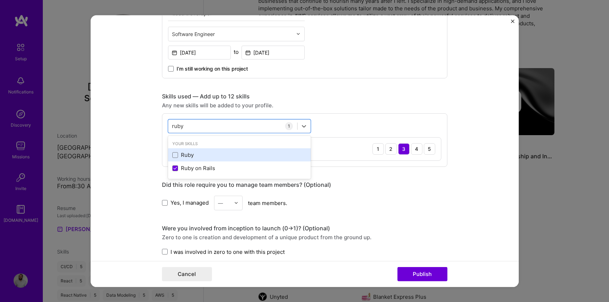
click at [192, 154] on div "Ruby" at bounding box center [239, 154] width 134 height 7
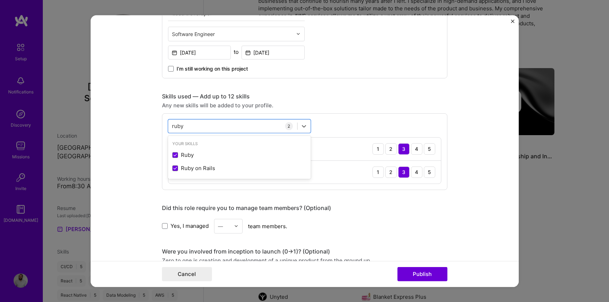
click at [127, 142] on form "Editing suggested project This project is suggested based on your LinkedIn, res…" at bounding box center [305, 151] width 428 height 272
click at [197, 134] on div "ruby ruby 2 Ruby on Rails 1 2 3 4 5 Ruby 1 2 3 4 5" at bounding box center [305, 151] width 286 height 77
click at [198, 130] on div "ruby ruby" at bounding box center [233, 126] width 129 height 12
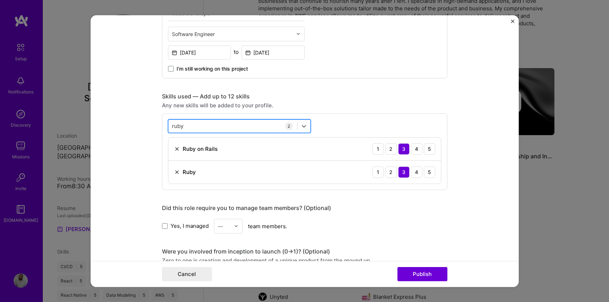
click at [189, 127] on div "ruby ruby" at bounding box center [233, 126] width 129 height 12
type input "r"
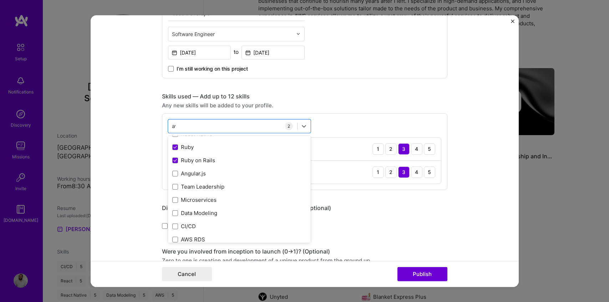
scroll to position [0, 0]
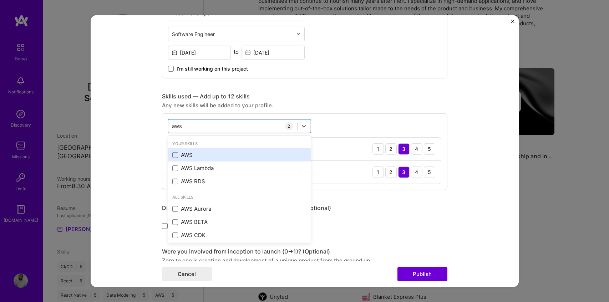
click at [193, 158] on div "AWS" at bounding box center [239, 154] width 134 height 7
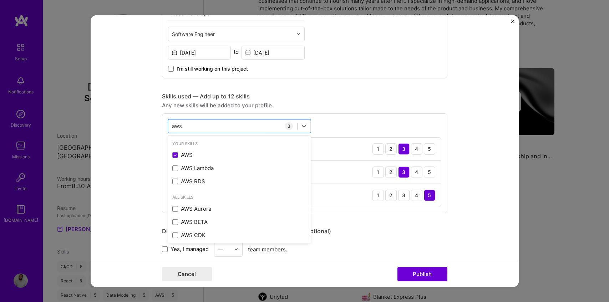
click at [126, 160] on form "Editing suggested project This project is suggested based on your LinkedIn, res…" at bounding box center [305, 151] width 428 height 272
click at [205, 132] on div "aws aws" at bounding box center [233, 126] width 129 height 12
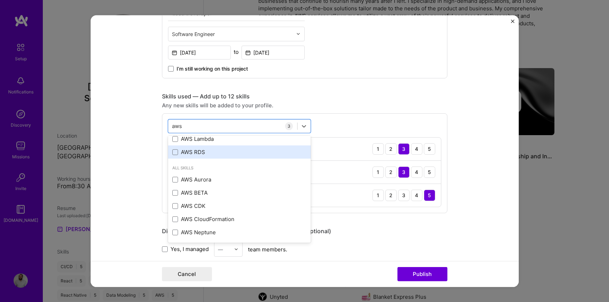
scroll to position [30, 0]
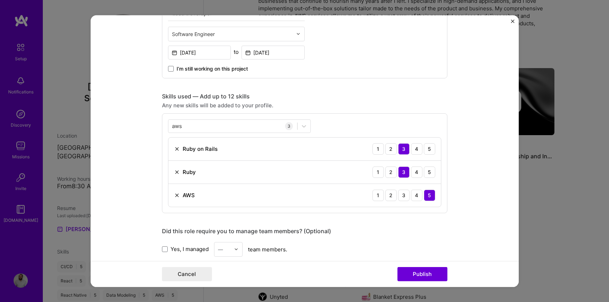
click at [110, 178] on form "Editing suggested project This project is suggested based on your LinkedIn, res…" at bounding box center [305, 151] width 428 height 272
click at [190, 127] on div "aws aws" at bounding box center [233, 126] width 129 height 12
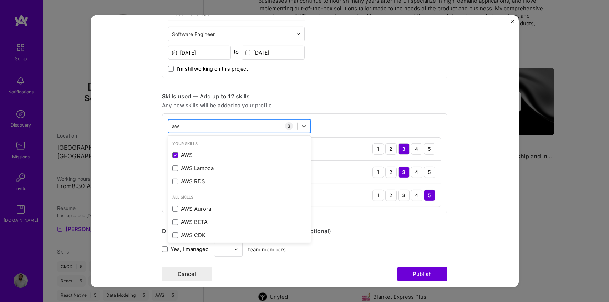
type input "a"
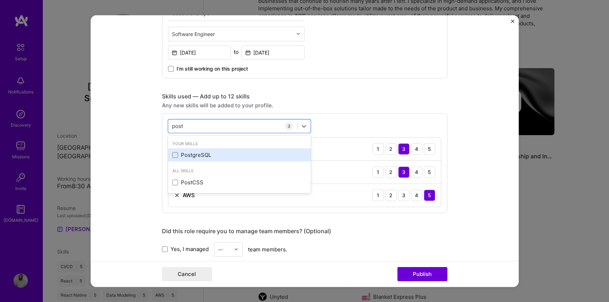
click at [185, 149] on div "PostgreSQL" at bounding box center [239, 155] width 143 height 13
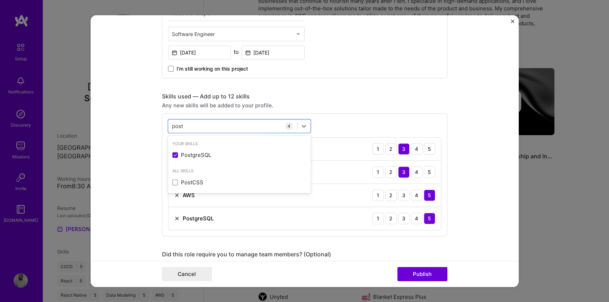
type input "post"
click at [148, 150] on form "Editing suggested project This project is suggested based on your LinkedIn, res…" at bounding box center [305, 151] width 428 height 272
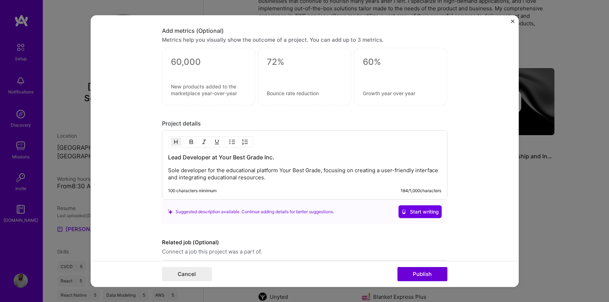
scroll to position [595, 0]
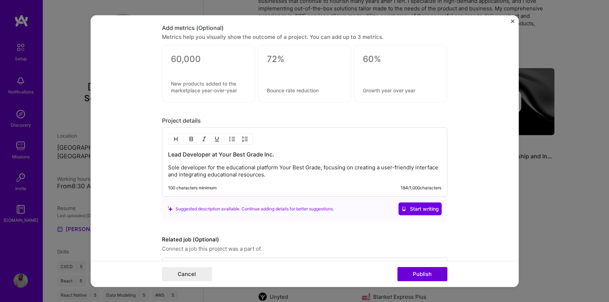
click at [302, 176] on p "Sole developer for the educational platform Your Best Grade, focusing on creati…" at bounding box center [305, 171] width 274 height 14
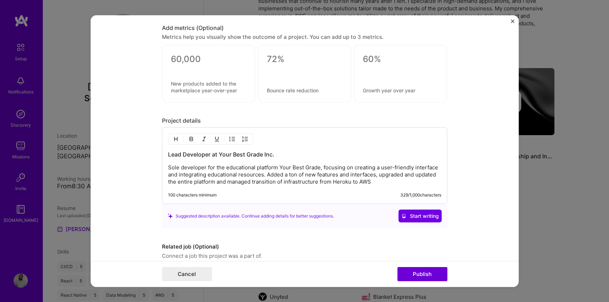
scroll to position [627, 0]
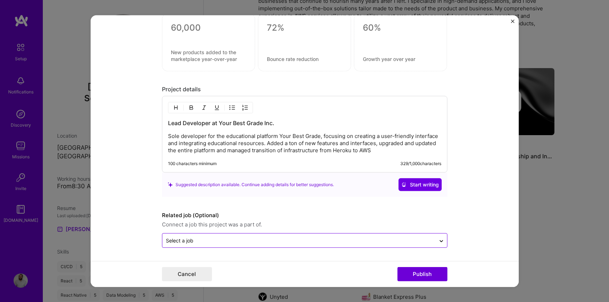
click at [371, 242] on input "text" at bounding box center [299, 240] width 266 height 7
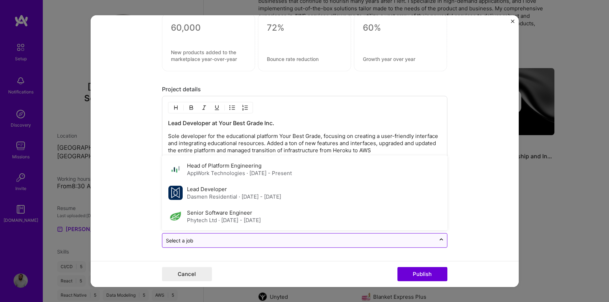
click at [371, 242] on input "text" at bounding box center [299, 240] width 266 height 7
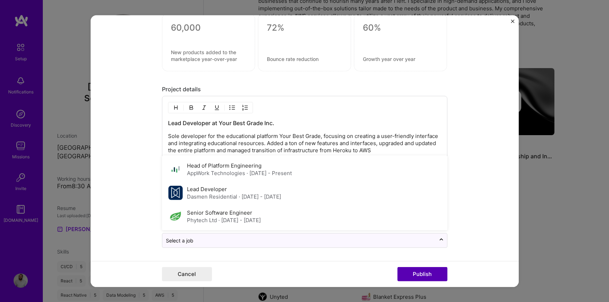
click at [420, 274] on button "Publish" at bounding box center [423, 274] width 50 height 14
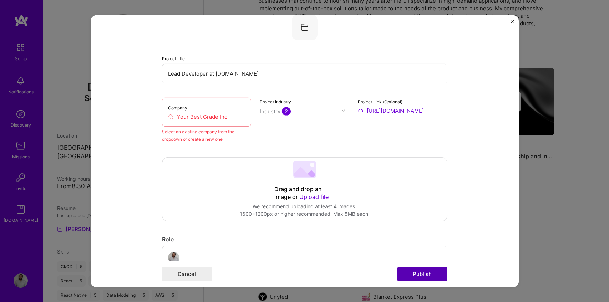
scroll to position [47, 0]
click at [222, 116] on input "Your Best Grade Inc." at bounding box center [206, 117] width 77 height 7
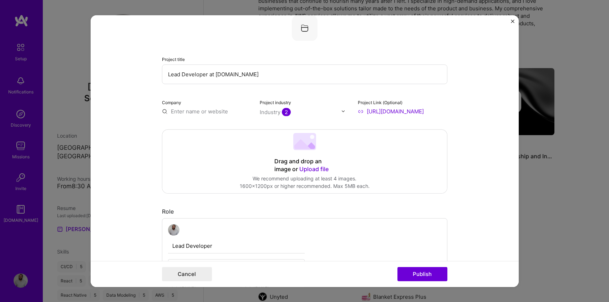
paste input "Your Best Grade Inc."
type input "Your Best Grade Inc."
click at [249, 127] on div "Your Best Grade Inc." at bounding box center [231, 127] width 59 height 12
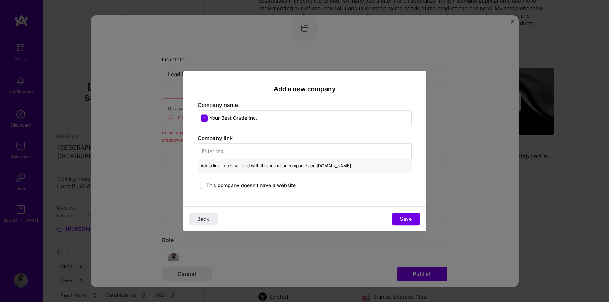
click at [229, 149] on input "text" at bounding box center [305, 152] width 214 height 16
paste input "https://yourbestgrade.com/"
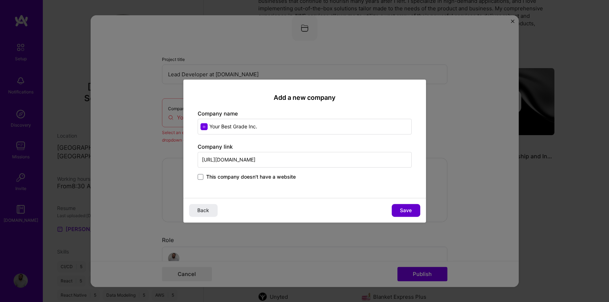
type input "https://yourbestgrade.com/"
click at [402, 206] on button "Save" at bounding box center [406, 210] width 29 height 13
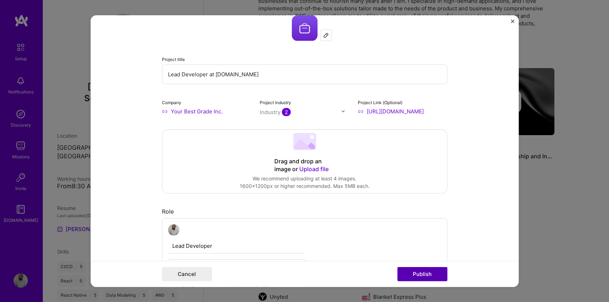
click at [432, 270] on button "Publish" at bounding box center [423, 274] width 50 height 14
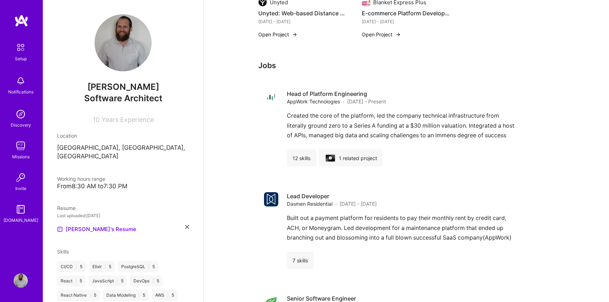
scroll to position [572, 0]
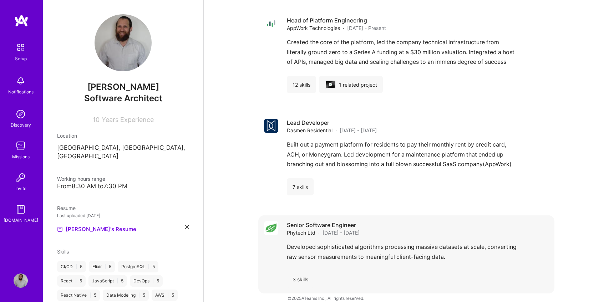
click at [360, 229] on span "Mar 2015 - Oct 2015" at bounding box center [341, 232] width 37 height 7
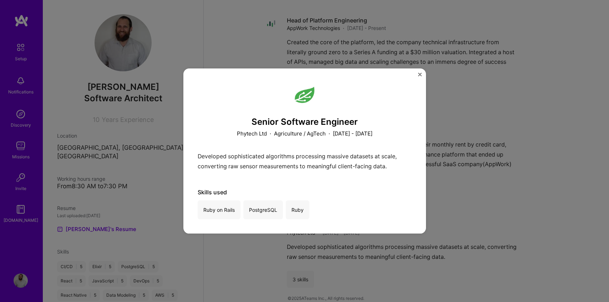
click at [420, 76] on img "Close" at bounding box center [420, 75] width 4 height 4
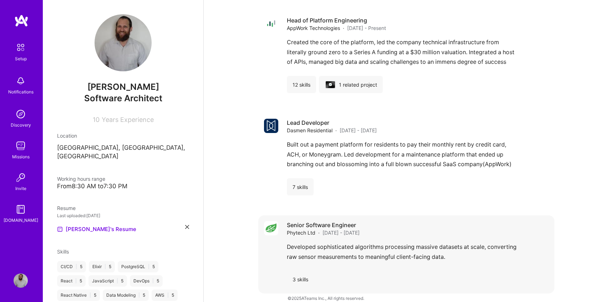
click at [300, 271] on div "3 skills" at bounding box center [300, 279] width 27 height 17
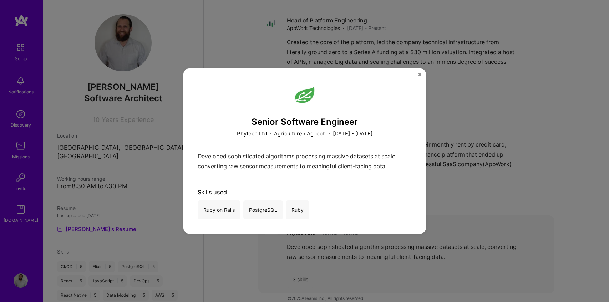
click at [300, 269] on div "Senior Software Engineer Phytech Ltd · Agriculture / AgTech · March 2015 - Octo…" at bounding box center [304, 151] width 609 height 302
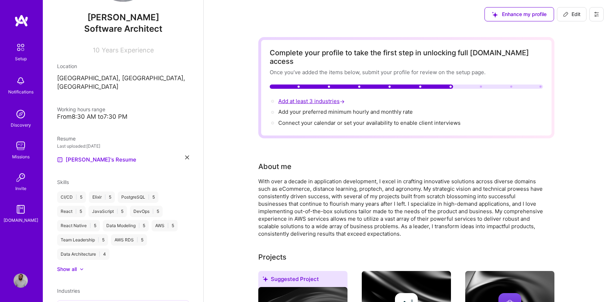
click at [309, 98] on span "Add at least 3 industries →" at bounding box center [313, 101] width 68 height 7
select select "US"
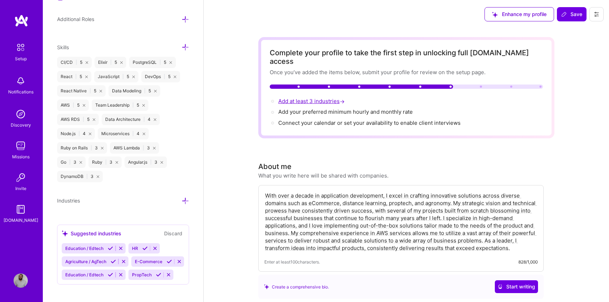
scroll to position [479, 0]
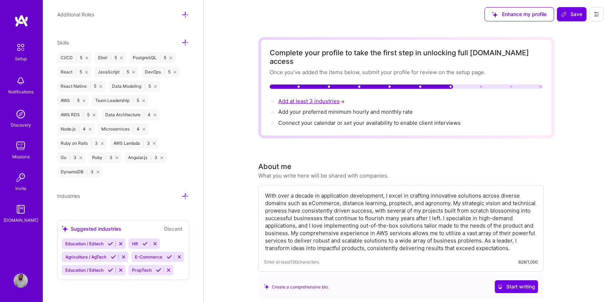
click at [310, 98] on span "Add at least 3 industries →" at bounding box center [313, 101] width 68 height 7
click at [153, 242] on icon at bounding box center [154, 243] width 5 height 5
click at [121, 269] on icon at bounding box center [120, 270] width 5 height 5
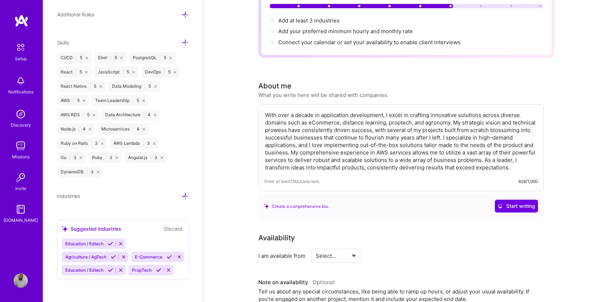
scroll to position [80, 0]
click at [185, 195] on icon at bounding box center [185, 196] width 7 height 7
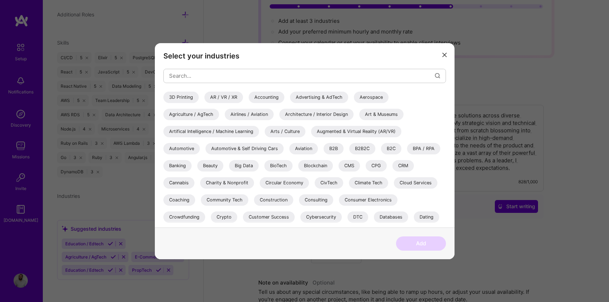
click at [438, 46] on div "Select your industries 3D Printing AR / VR / XR Accounting Advertising & AdTech…" at bounding box center [305, 135] width 300 height 185
click at [444, 55] on icon "modal" at bounding box center [445, 55] width 4 height 4
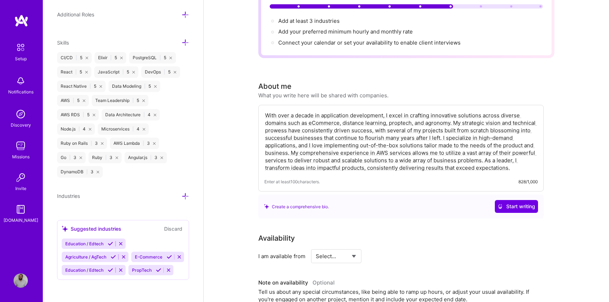
click at [73, 227] on div "Suggested industries" at bounding box center [92, 228] width 60 height 7
click at [80, 229] on div "Suggested industries" at bounding box center [92, 228] width 60 height 7
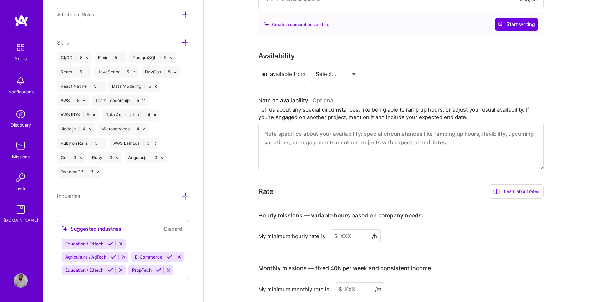
scroll to position [263, 0]
click at [353, 229] on input at bounding box center [356, 236] width 50 height 14
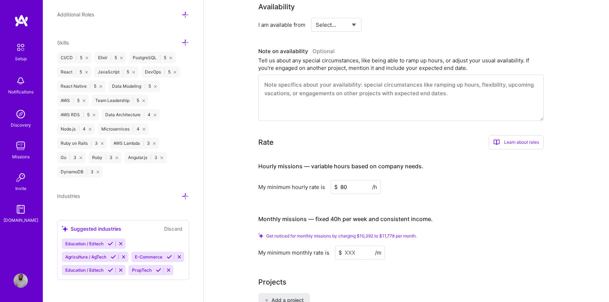
scroll to position [313, 0]
type input "80"
click at [350, 246] on input at bounding box center [360, 252] width 50 height 14
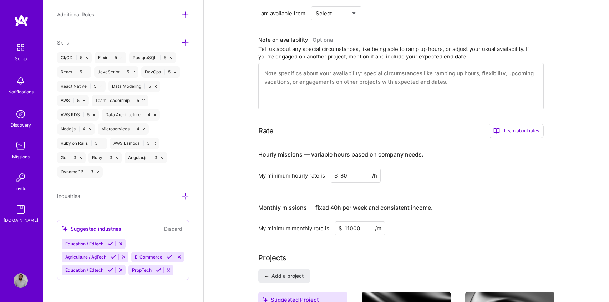
type input "11000"
click at [357, 253] on div "Projects" at bounding box center [407, 258] width 296 height 11
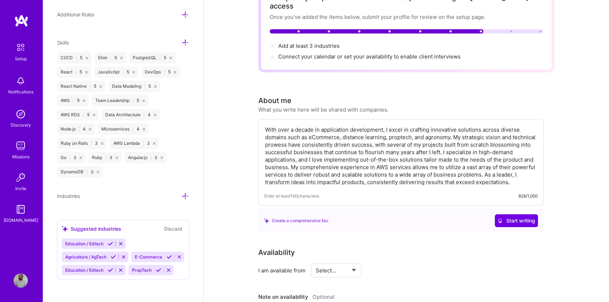
scroll to position [0, 0]
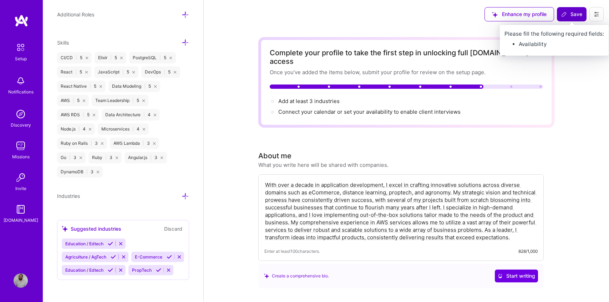
click at [571, 17] on span "Save" at bounding box center [572, 14] width 21 height 7
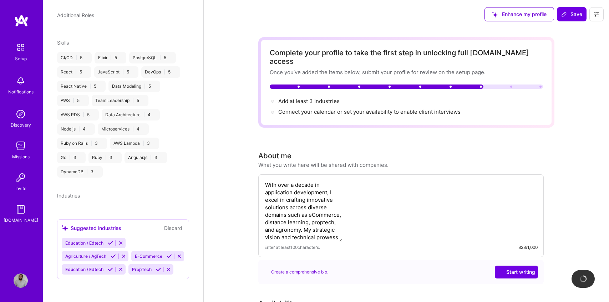
scroll to position [142, 0]
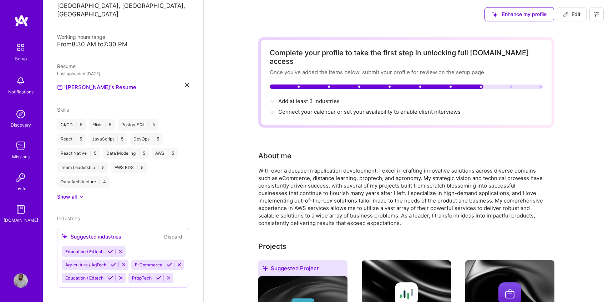
click at [136, 233] on div "Suggested industries Discard" at bounding box center [123, 237] width 123 height 8
click at [302, 98] on span "Add at least 3 industries →" at bounding box center [313, 101] width 68 height 7
select select "US"
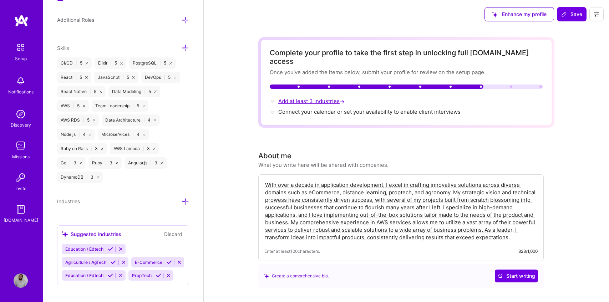
scroll to position [479, 0]
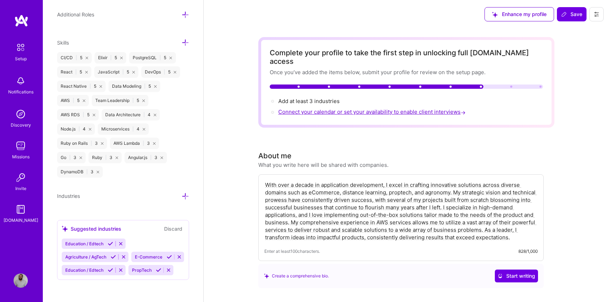
click at [311, 109] on span "Connect your calendar or set your availability to enable client interviews →" at bounding box center [373, 112] width 189 height 7
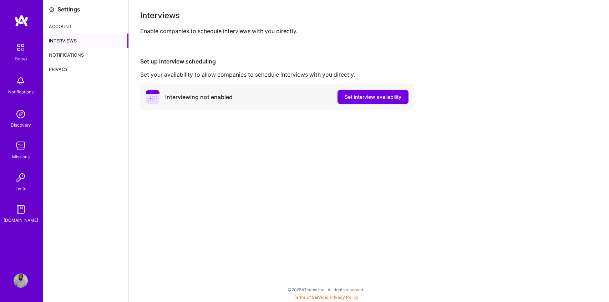
click at [357, 88] on div "Interviewing not enabled Set interview availability" at bounding box center [277, 97] width 274 height 26
click at [355, 93] on button "Set interview availability" at bounding box center [373, 97] width 71 height 14
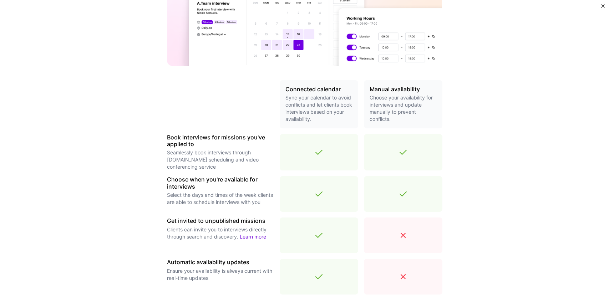
scroll to position [162, 0]
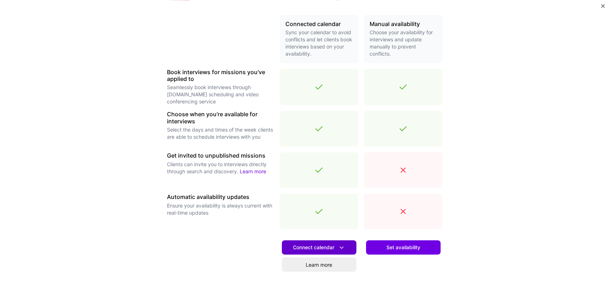
click at [328, 250] on span "Connect calendar" at bounding box center [319, 247] width 52 height 7
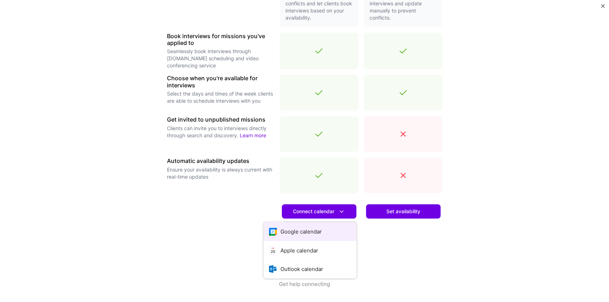
click at [319, 232] on button "Google calendar" at bounding box center [310, 231] width 93 height 19
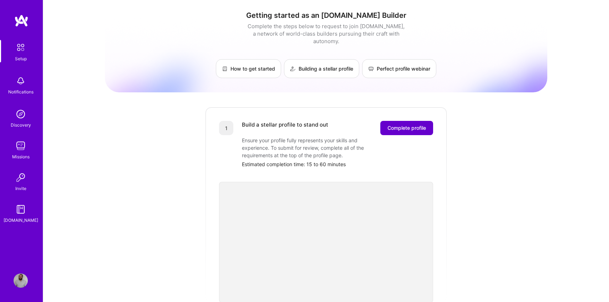
click at [393, 124] on button "Complete profile" at bounding box center [407, 128] width 53 height 14
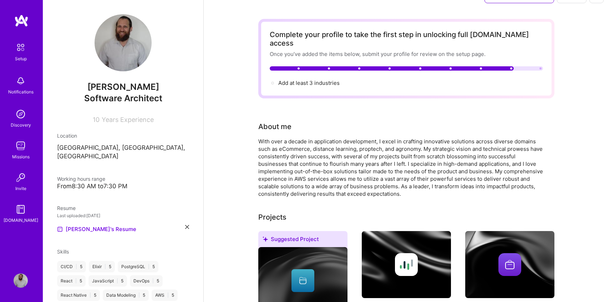
scroll to position [17, 0]
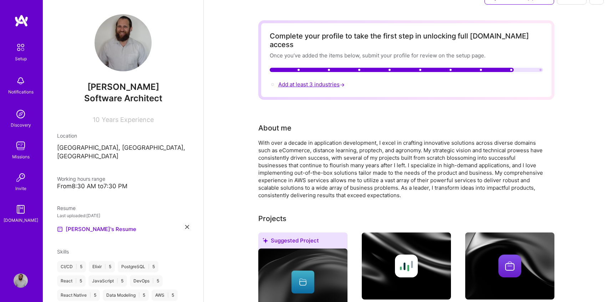
click at [292, 81] on span "Add at least 3 industries →" at bounding box center [313, 84] width 68 height 7
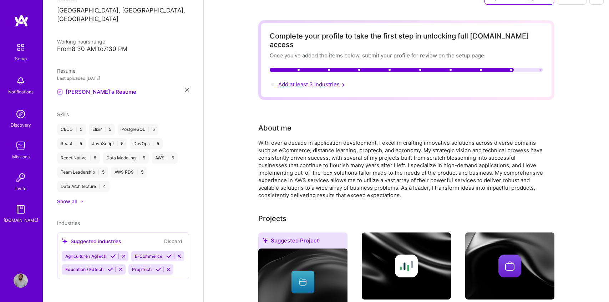
select select "US"
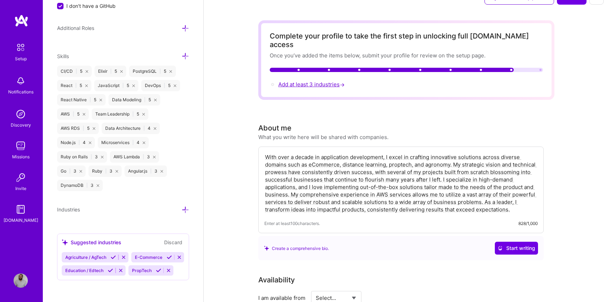
scroll to position [466, 0]
click at [291, 81] on span "Add at least 3 industries →" at bounding box center [313, 84] width 68 height 7
click at [114, 242] on div "Suggested industries" at bounding box center [92, 242] width 60 height 7
click at [75, 244] on div "Suggested industries" at bounding box center [92, 242] width 60 height 7
click at [186, 208] on icon at bounding box center [185, 209] width 7 height 7
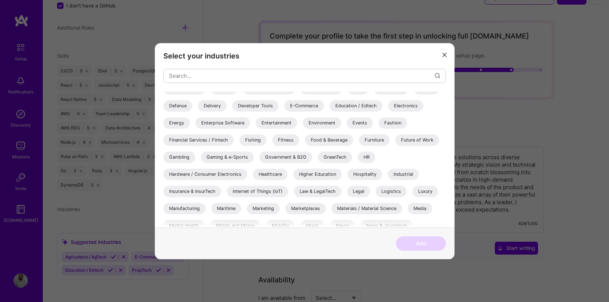
scroll to position [221, 0]
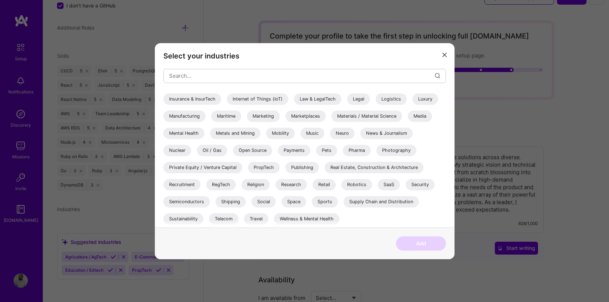
click at [444, 61] on div "Select your industries 3D Printing AR / VR / XR Accounting Advertising & AdTech…" at bounding box center [305, 135] width 300 height 185
click at [443, 58] on button "modal" at bounding box center [445, 55] width 9 height 12
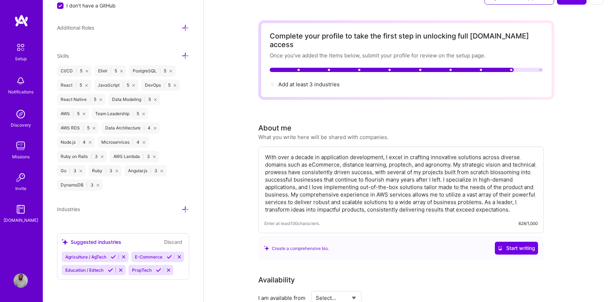
click at [170, 239] on button "Discard" at bounding box center [173, 242] width 22 height 8
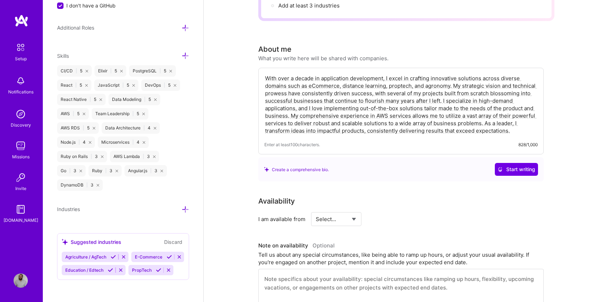
scroll to position [0, 0]
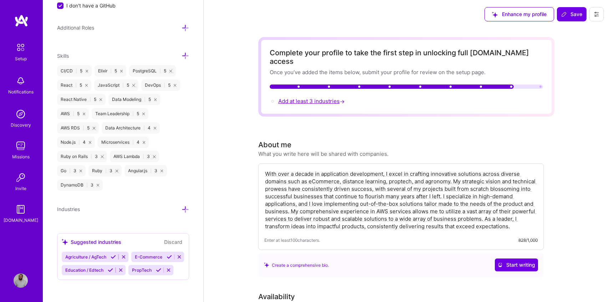
click at [304, 98] on span "Add at least 3 industries →" at bounding box center [313, 101] width 68 height 7
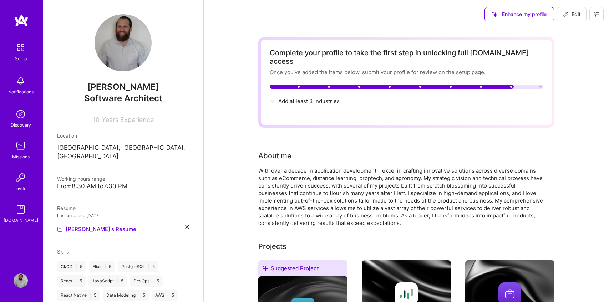
scroll to position [129, 0]
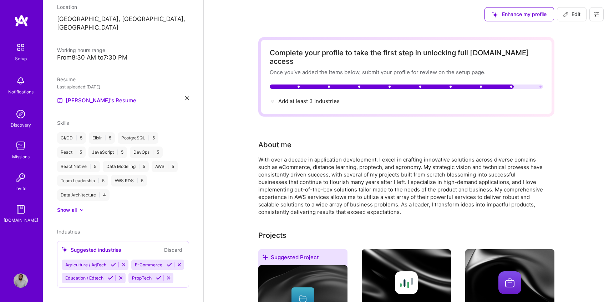
click at [97, 246] on div "Suggested industries" at bounding box center [92, 249] width 60 height 7
click at [64, 247] on icon at bounding box center [65, 250] width 6 height 6
click at [67, 229] on span "Industries" at bounding box center [68, 232] width 23 height 6
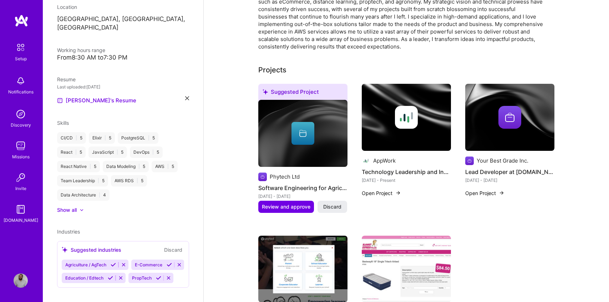
scroll to position [0, 0]
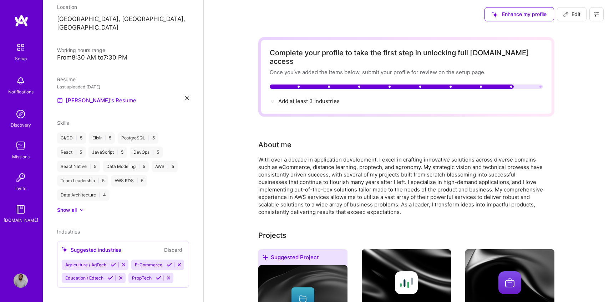
click at [64, 247] on icon at bounding box center [65, 250] width 6 height 6
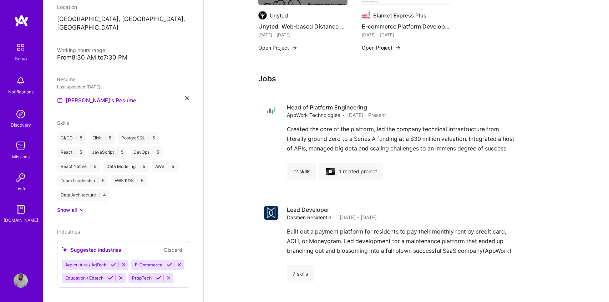
scroll to position [550, 0]
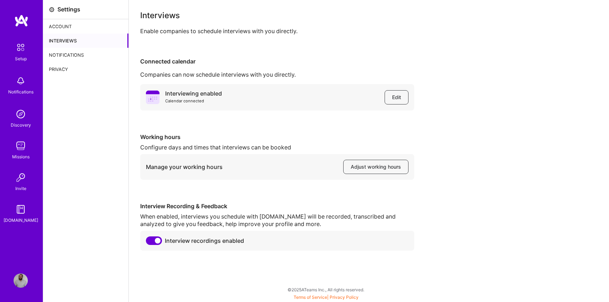
click at [22, 182] on img at bounding box center [21, 178] width 14 height 14
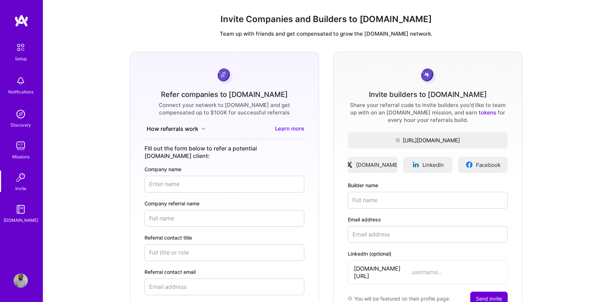
click at [20, 216] on img at bounding box center [21, 209] width 14 height 14
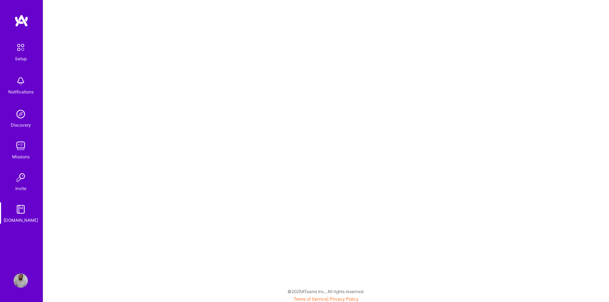
click at [17, 19] on img at bounding box center [21, 20] width 14 height 13
click at [19, 52] on img at bounding box center [20, 47] width 15 height 15
